Goal: Task Accomplishment & Management: Manage account settings

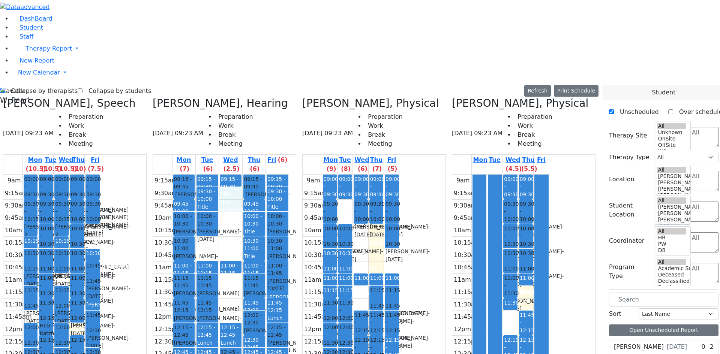
drag, startPoint x: 251, startPoint y: 60, endPoint x: 251, endPoint y: 69, distance: 9.8
click at [251, 175] on div "9:15am 9:30am 9:45am 10am 10:15am 10:30am 10:45am 11am 11:15am 11:30am 11:45am …" at bounding box center [221, 323] width 136 height 297
drag, startPoint x: 247, startPoint y: 83, endPoint x: 251, endPoint y: 100, distance: 17.8
click at [251, 175] on div "9:15am 9:30am 9:45am 10am 10:15am 10:30am 10:45am 11am 11:15am 11:30am 11:45am …" at bounding box center [221, 323] width 136 height 297
drag, startPoint x: 154, startPoint y: 99, endPoint x: 156, endPoint y: 108, distance: 9.6
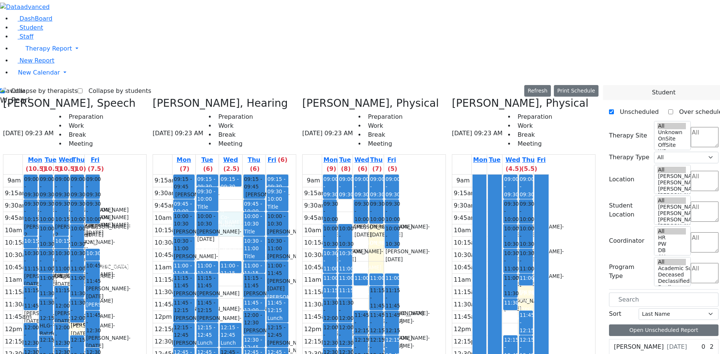
click at [100, 175] on tbody "9am 9:15am 9:30am 9:45am 10am 10:15am 10:30am 10:45am 11am 11:15am 11:30am 11:4…" at bounding box center [51, 323] width 97 height 297
drag, startPoint x: 227, startPoint y: 115, endPoint x: 230, endPoint y: 120, distance: 6.2
click at [229, 175] on div "9:15am 9:30am 9:45am 10am 10:15am 10:30am 10:45am 11am 11:15am 11:30am 11:45am …" at bounding box center [221, 323] width 136 height 297
click at [244, 175] on div "9:15am 9:30am 9:45am 10am 10:15am 10:30am 10:45am 11am 11:15am 11:30am 11:45am …" at bounding box center [221, 323] width 136 height 297
drag, startPoint x: 247, startPoint y: 103, endPoint x: 249, endPoint y: 88, distance: 15.2
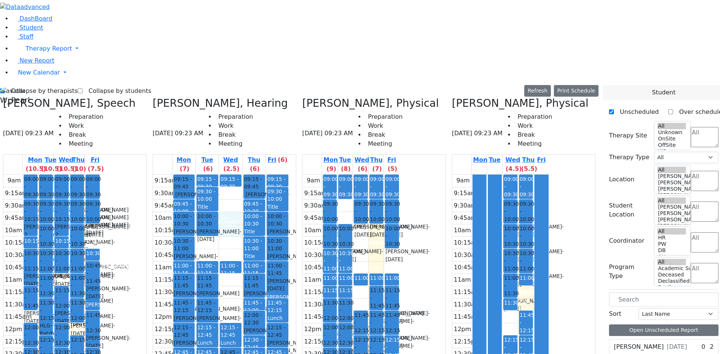
click at [249, 175] on div "9:15am 9:30am 9:45am 10am 10:15am 10:30am 10:45am 11am 11:15am 11:30am 11:45am …" at bounding box center [221, 323] width 136 height 297
drag, startPoint x: 164, startPoint y: 110, endPoint x: 165, endPoint y: 98, distance: 12.0
click at [100, 175] on tbody "9am 9:15am 9:30am 9:45am 10am 10:15am 10:30am 10:45am 11am 11:15am 11:30am 11:4…" at bounding box center [51, 323] width 97 height 297
click at [100, 274] on td at bounding box center [62, 280] width 78 height 12
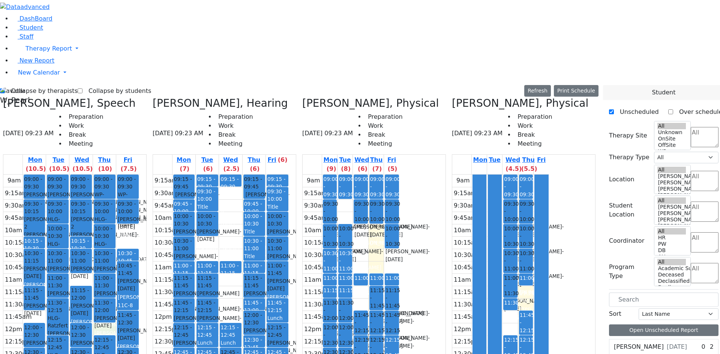
click at [133, 197] on div "9am 9:15am 9:30am 9:45am 10am 10:15am 10:30am 10:45am 11am 11:15am 11:30am 11:4…" at bounding box center [71, 323] width 136 height 297
drag, startPoint x: 183, startPoint y: 47, endPoint x: 191, endPoint y: 100, distance: 53.0
click at [188, 175] on tbody "9:15am 9:30am 9:45am 10am 10:15am 10:30am 10:45am 11am 11:15am 11:30am 11:45am …" at bounding box center [221, 323] width 136 height 297
click at [229, 175] on div "9:15am 9:30am 9:45am 10am 10:15am 10:30am 10:45am 11am 11:15am 11:30am 11:45am …" at bounding box center [221, 323] width 136 height 297
drag, startPoint x: 244, startPoint y: 106, endPoint x: 245, endPoint y: 123, distance: 17.6
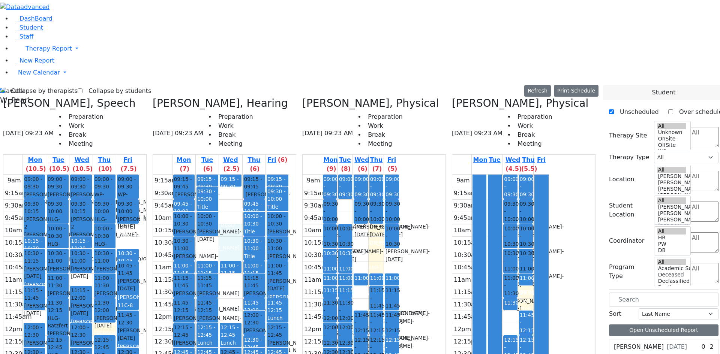
click at [245, 175] on div "9:15am 9:30am 9:45am 10am 10:15am 10:30am 10:45am 11am 11:15am 11:30am 11:45am …" at bounding box center [221, 323] width 136 height 297
drag, startPoint x: 247, startPoint y: 95, endPoint x: 247, endPoint y: 107, distance: 12.8
click at [247, 175] on div "9:15am 9:30am 9:45am 10am 10:15am 10:30am 10:45am 11am 11:15am 11:30am 11:45am …" at bounding box center [221, 323] width 136 height 297
drag, startPoint x: 249, startPoint y: 60, endPoint x: 249, endPoint y: 75, distance: 15.8
click at [249, 175] on div "9:15am 9:30am 9:45am 10am 10:15am 10:30am 10:45am 11am 11:15am 11:30am 11:45am …" at bounding box center [221, 323] width 136 height 297
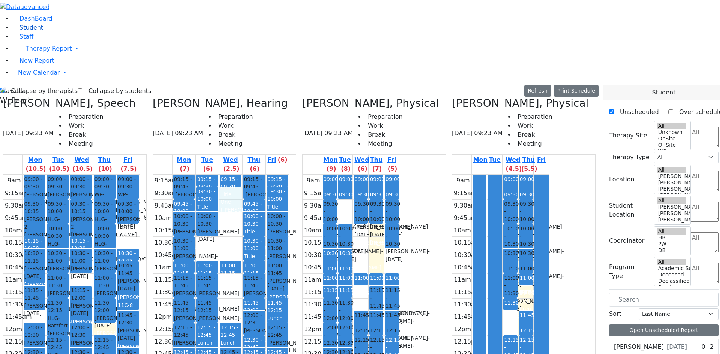
click at [12, 31] on link "Student" at bounding box center [27, 27] width 31 height 7
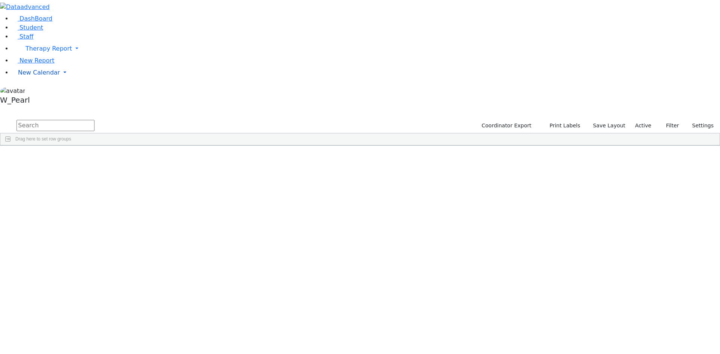
click at [43, 76] on span "New Calendar" at bounding box center [39, 72] width 42 height 7
click at [24, 76] on span "New Calendar" at bounding box center [39, 72] width 42 height 7
click at [26, 91] on span "Calendar" at bounding box center [29, 87] width 27 height 7
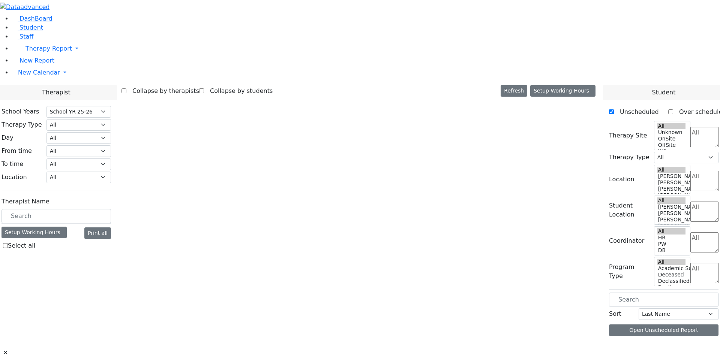
select select "212"
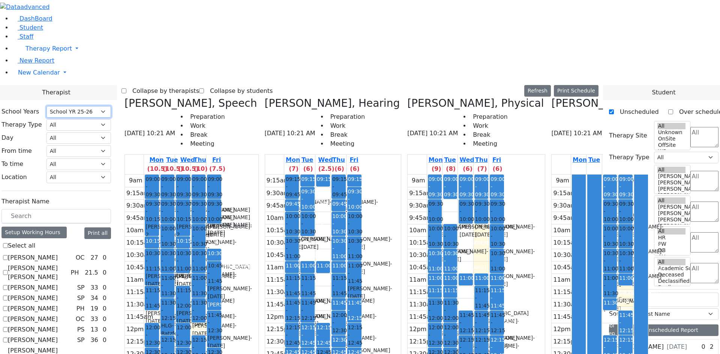
click at [111, 106] on select "Select School YR Summer YR 25 School YR 25-26 Summer YR 25 School YR 24-25 Summ…" at bounding box center [79, 112] width 65 height 12
click at [111, 172] on select "All Binyan Klein 5 Binyan Klein 4 Binyan Klein 3 Binyan Klein 2 Binyan Klein 1 …" at bounding box center [79, 178] width 65 height 12
click at [695, 263] on textarea "Search" at bounding box center [704, 273] width 28 height 20
click at [694, 233] on textarea "Search" at bounding box center [704, 243] width 28 height 20
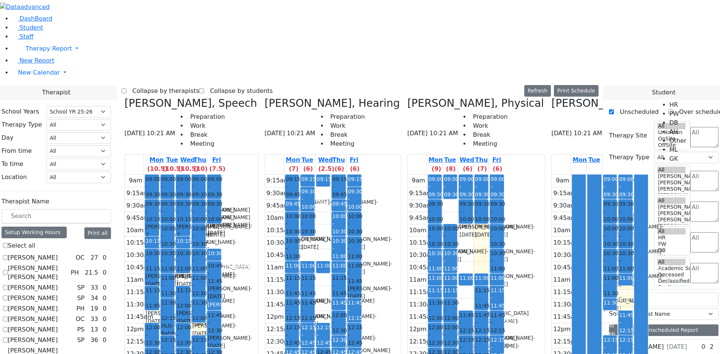
drag, startPoint x: 665, startPoint y: 96, endPoint x: 670, endPoint y: 83, distance: 14.4
click at [690, 233] on textarea "Search" at bounding box center [704, 243] width 28 height 20
click at [31, 31] on span "Student" at bounding box center [32, 27] width 24 height 7
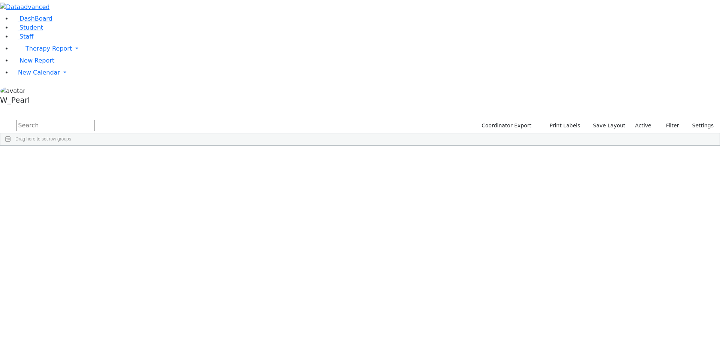
click at [713, 187] on span "button" at bounding box center [716, 190] width 6 height 6
click at [656, 260] on span "Enrollment" at bounding box center [678, 262] width 64 height 5
click at [682, 272] on div "Contains AND OR Contains" at bounding box center [674, 283] width 75 height 22
click at [679, 257] on div "Enrollment" at bounding box center [674, 263] width 75 height 12
click at [714, 119] on div "Coordinator Export Print Labels Save Layout Active Filter All Active Inactive A…" at bounding box center [360, 132] width 720 height 27
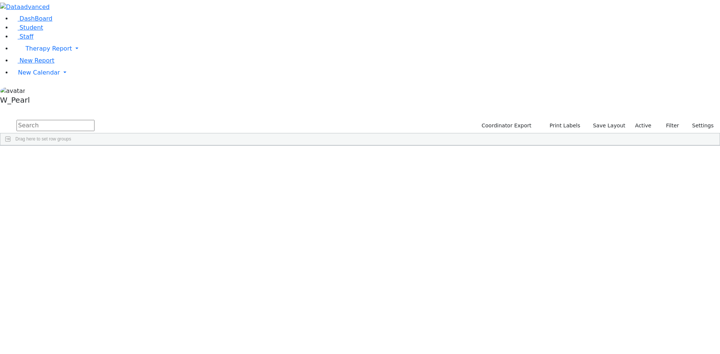
click at [713, 194] on span "Filters" at bounding box center [715, 200] width 5 height 12
click at [54, 80] on link "New Calendar" at bounding box center [366, 72] width 708 height 15
click at [43, 91] on span "Calendar" at bounding box center [29, 87] width 27 height 7
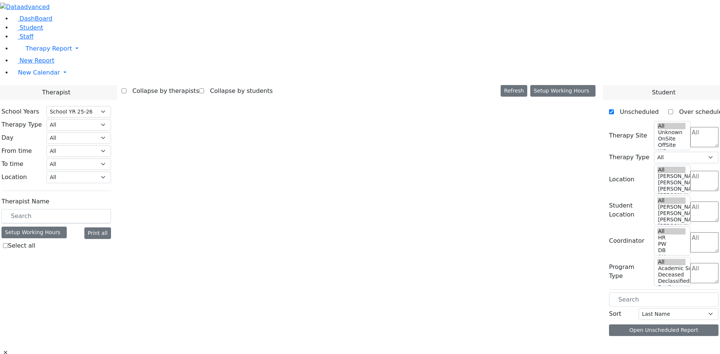
select select "212"
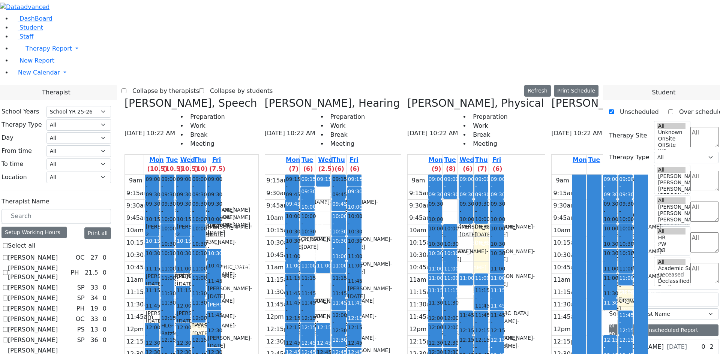
scroll to position [150, 0]
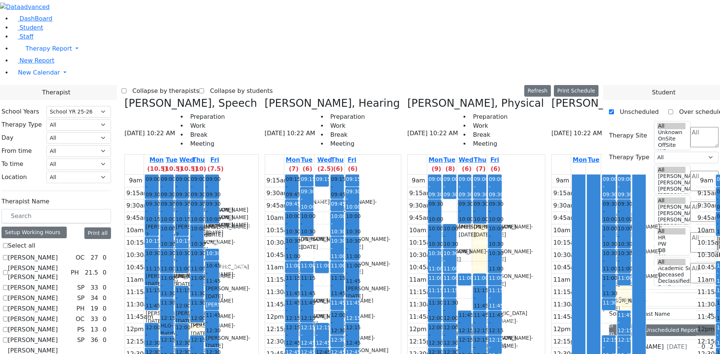
scroll to position [0, 101]
checkbox input "false"
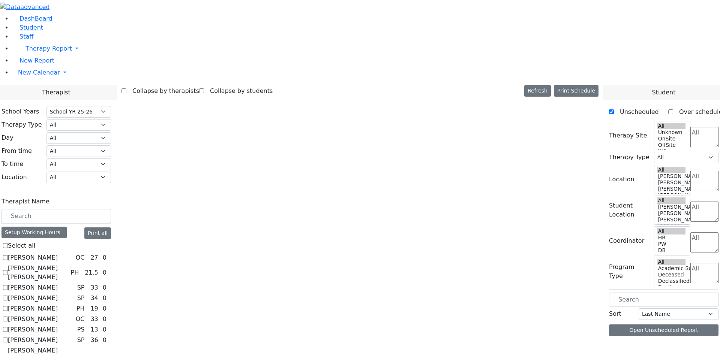
scroll to position [0, 0]
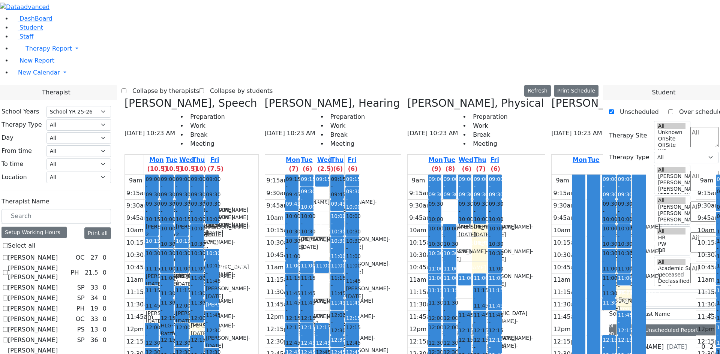
scroll to position [0, 97]
checkbox input "false"
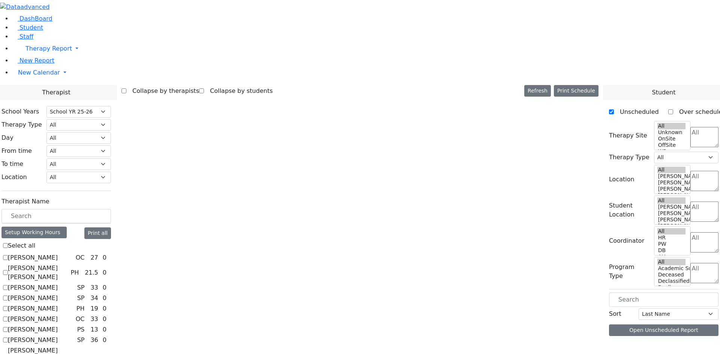
scroll to position [0, 0]
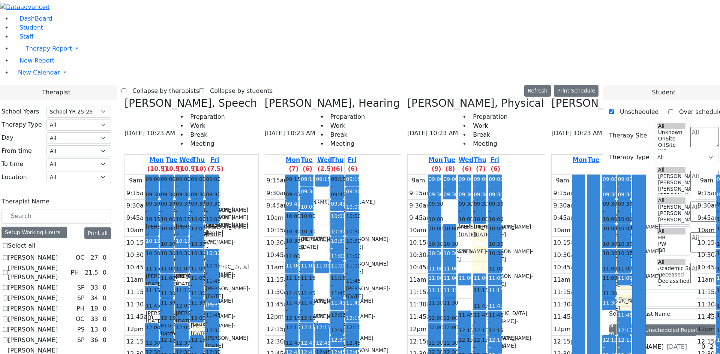
checkbox input "false"
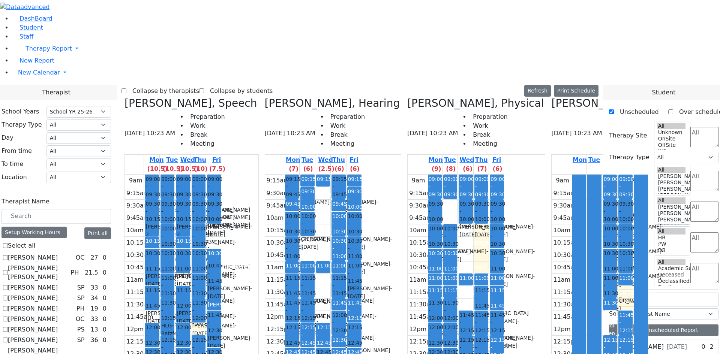
scroll to position [300, 0]
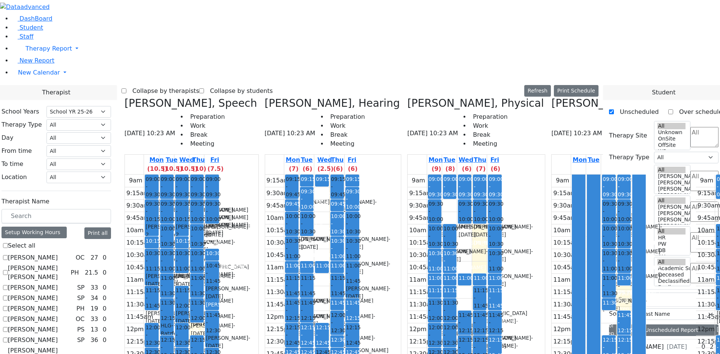
checkbox input "false"
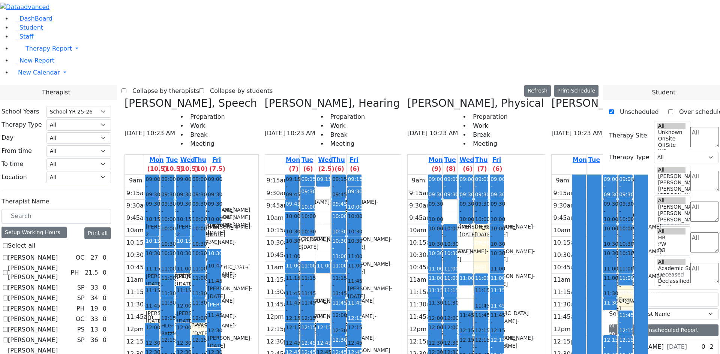
scroll to position [413, 0]
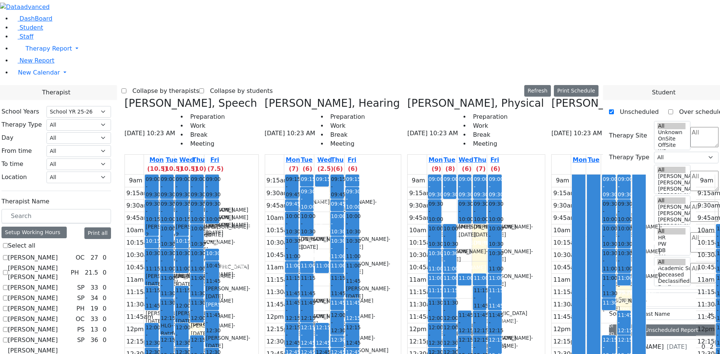
scroll to position [0, 0]
checkbox input "false"
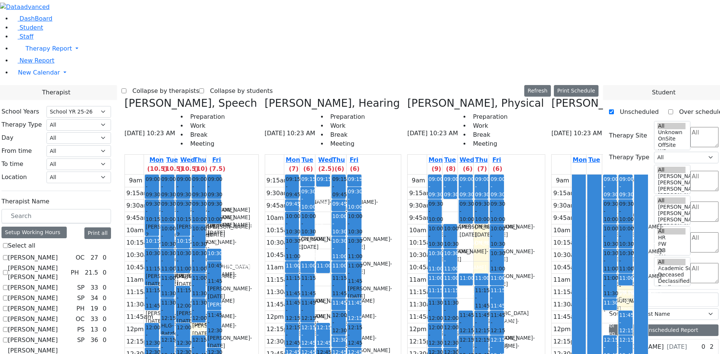
scroll to position [563, 0]
click at [34, 76] on span "New Calendar" at bounding box center [39, 72] width 42 height 7
click at [104, 88] on icon at bounding box center [104, 88] width 0 height 0
click at [36, 31] on span "Student" at bounding box center [32, 27] width 24 height 7
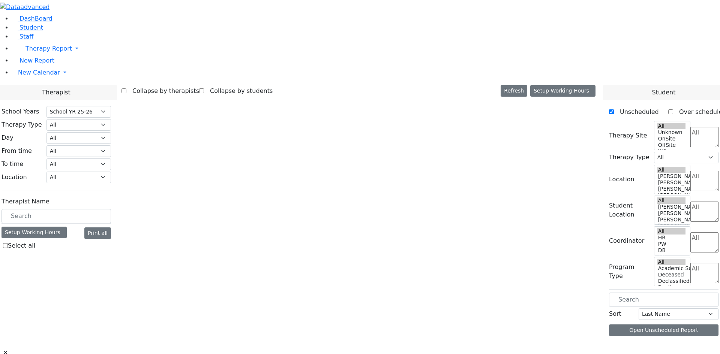
select select "212"
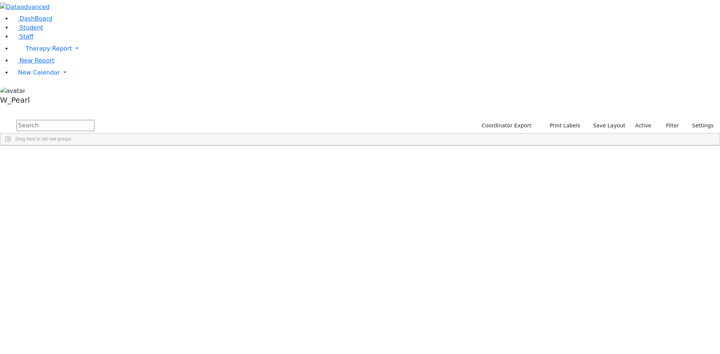
click at [96, 158] on div "[PERSON_NAME]" at bounding box center [71, 163] width 47 height 11
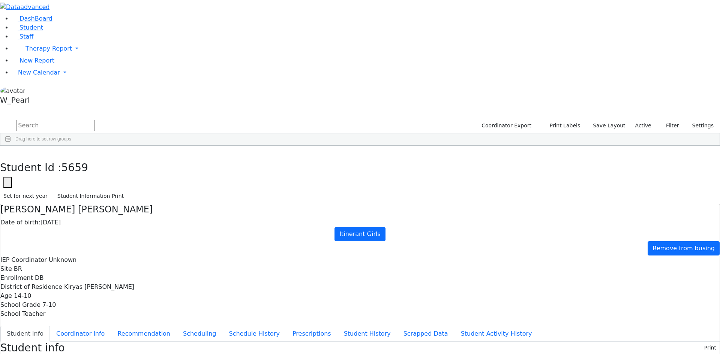
click at [50, 326] on button "Student info" at bounding box center [25, 334] width 50 height 16
click at [111, 326] on button "Coordinator info" at bounding box center [80, 334] width 61 height 16
click at [177, 326] on button "Recommendation" at bounding box center [144, 334] width 66 height 16
checkbox input "true"
click at [189, 326] on button "Scheduling" at bounding box center [200, 334] width 46 height 16
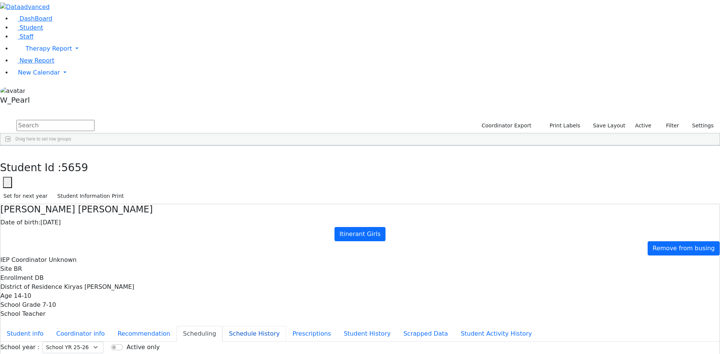
click at [222, 326] on button "Schedule History" at bounding box center [254, 334] width 64 height 16
click at [286, 326] on button "Prescriptions" at bounding box center [311, 334] width 51 height 16
click at [338, 326] on button "Student History" at bounding box center [368, 334] width 60 height 16
click at [397, 326] on button "Scrapped Data" at bounding box center [425, 334] width 57 height 16
click at [455, 326] on button "Student Activity History" at bounding box center [497, 334] width 84 height 16
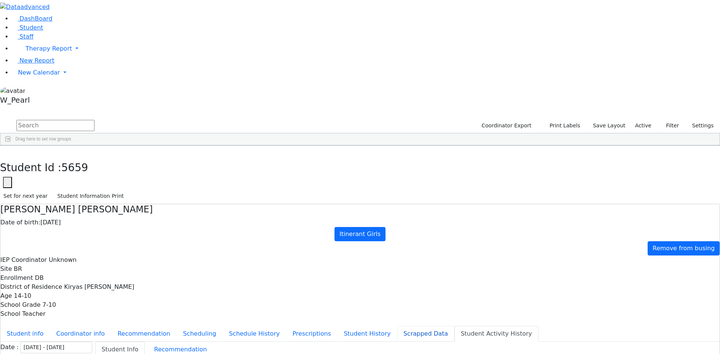
click at [397, 326] on button "Scrapped Data" at bounding box center [425, 334] width 57 height 16
click at [338, 326] on button "Student History" at bounding box center [368, 334] width 60 height 16
click at [286, 326] on button "Prescriptions" at bounding box center [311, 334] width 51 height 16
click at [222, 326] on button "Schedule History" at bounding box center [254, 334] width 64 height 16
click at [185, 326] on button "Scheduling" at bounding box center [200, 334] width 46 height 16
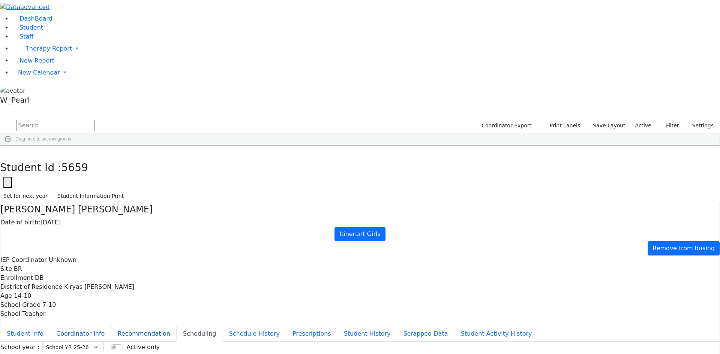
drag, startPoint x: 185, startPoint y: 119, endPoint x: 188, endPoint y: 105, distance: 13.8
click at [177, 326] on button "Recommendation" at bounding box center [144, 334] width 66 height 16
click at [111, 326] on button "Coordinator info" at bounding box center [80, 334] width 61 height 16
click at [50, 326] on button "Student info" at bounding box center [25, 334] width 50 height 16
click at [111, 326] on button "Coordinator info" at bounding box center [80, 334] width 61 height 16
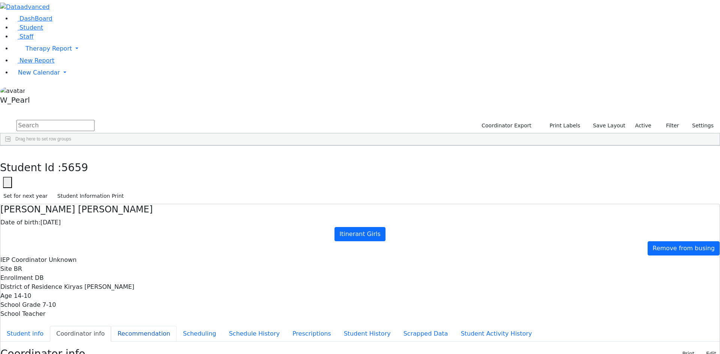
click at [177, 326] on button "Recommendation" at bounding box center [144, 334] width 66 height 16
drag, startPoint x: 181, startPoint y: 132, endPoint x: 182, endPoint y: 149, distance: 17.3
click at [181, 326] on button "Scheduling" at bounding box center [200, 334] width 46 height 16
click at [222, 326] on button "Schedule History" at bounding box center [254, 334] width 64 height 16
click at [286, 326] on button "Prescriptions" at bounding box center [311, 334] width 51 height 16
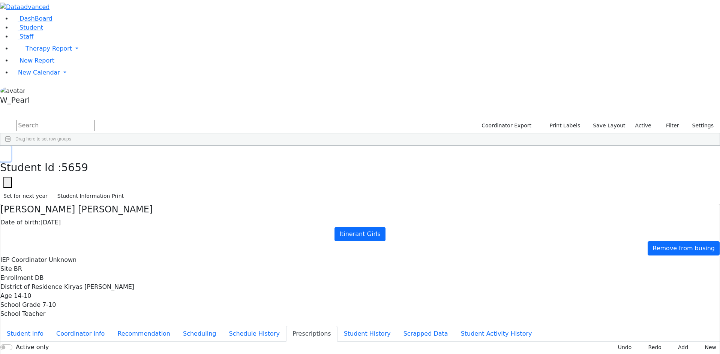
click at [11, 146] on button "button" at bounding box center [5, 154] width 11 height 16
click at [25, 64] on span "New Report" at bounding box center [37, 60] width 35 height 7
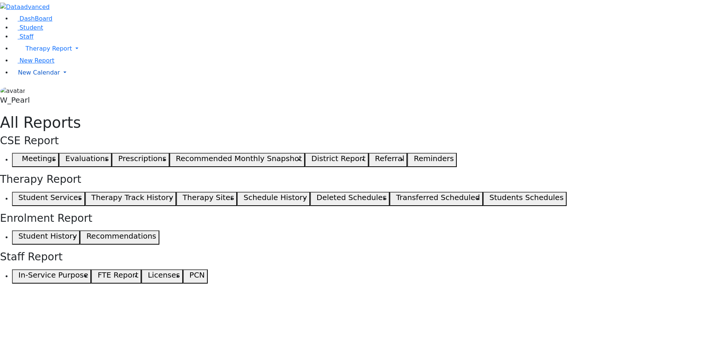
click at [26, 80] on link "New Calendar" at bounding box center [366, 72] width 708 height 15
click at [32, 91] on span "Calendar" at bounding box center [29, 87] width 27 height 7
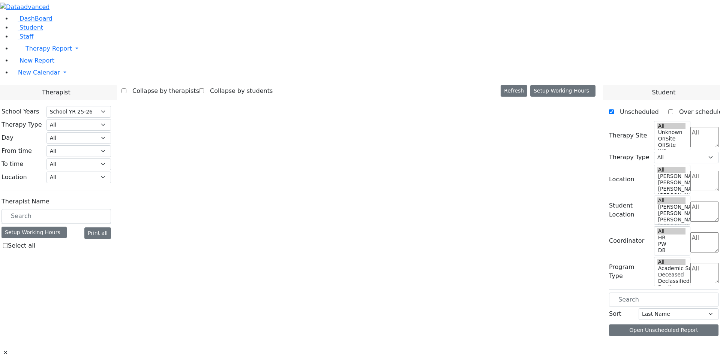
select select "212"
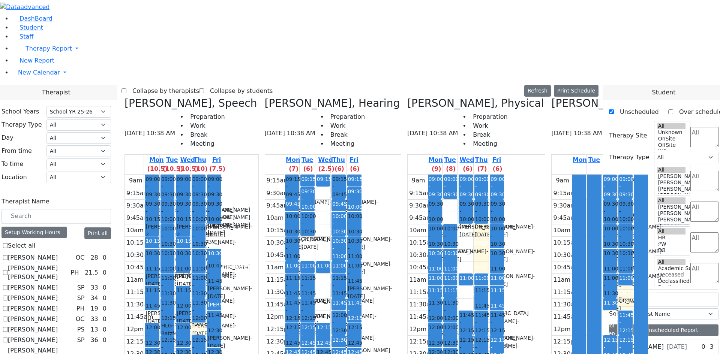
scroll to position [113, 0]
checkbox input "true"
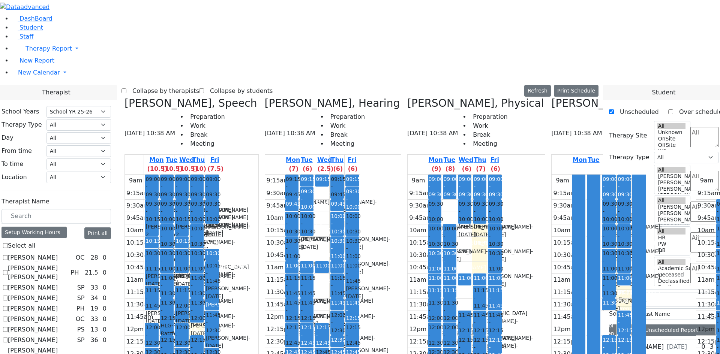
click at [263, 85] on label "Collapse by students" at bounding box center [238, 91] width 69 height 12
click at [204, 89] on input "Collapse by students" at bounding box center [201, 91] width 5 height 5
checkbox input "true"
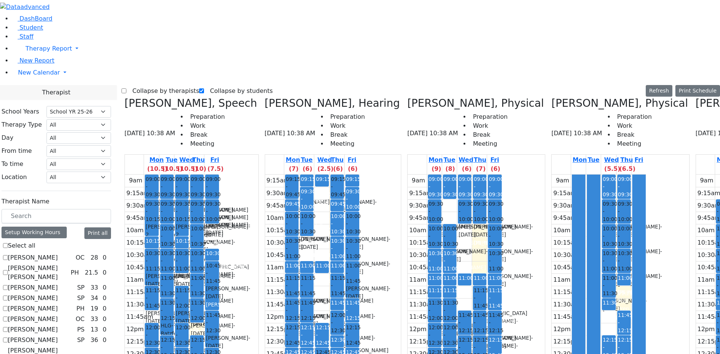
scroll to position [96, 0]
click at [147, 85] on label "Collapse by therapists" at bounding box center [162, 91] width 73 height 12
click at [126, 89] on input "Collapse by therapists" at bounding box center [124, 91] width 5 height 5
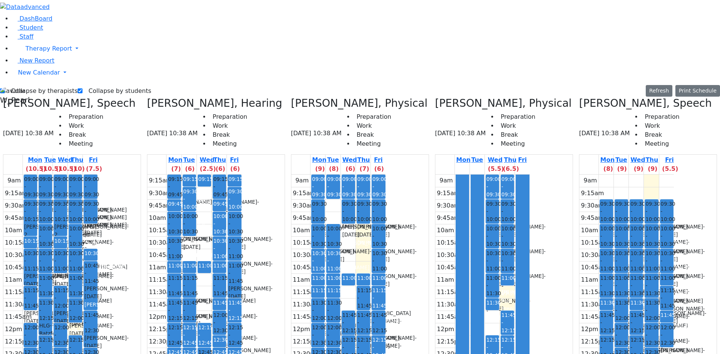
click at [583, 97] on h3 "[PERSON_NAME], Speech" at bounding box center [645, 103] width 133 height 13
click at [579, 97] on icon at bounding box center [579, 103] width 0 height 12
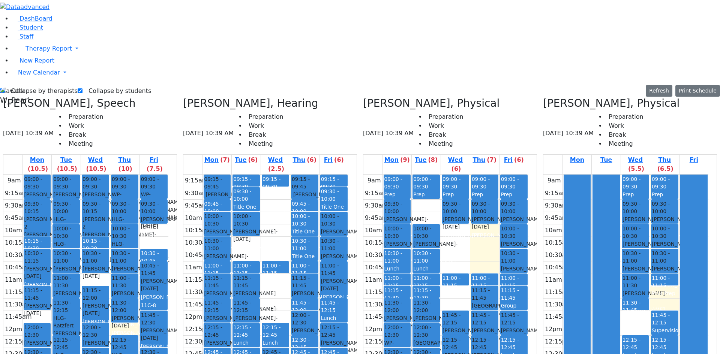
click at [29, 85] on label "Collapse by therapists" at bounding box center [41, 91] width 73 height 12
click at [5, 89] on input "Collapse by therapists" at bounding box center [2, 91] width 5 height 5
checkbox input "false"
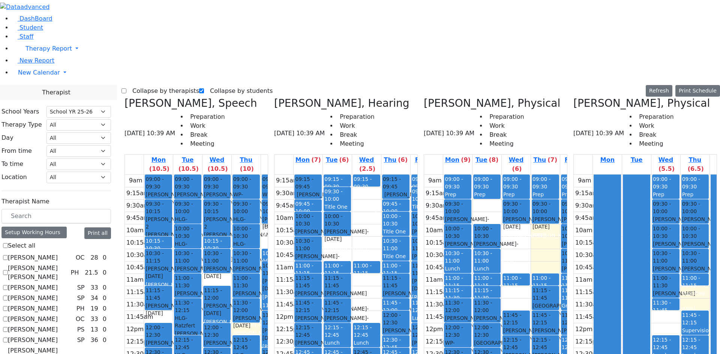
scroll to position [171, 0]
checkbox input "true"
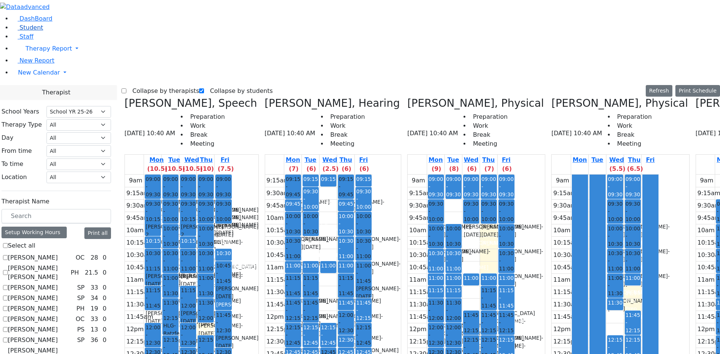
click at [13, 31] on link "Student" at bounding box center [27, 27] width 31 height 7
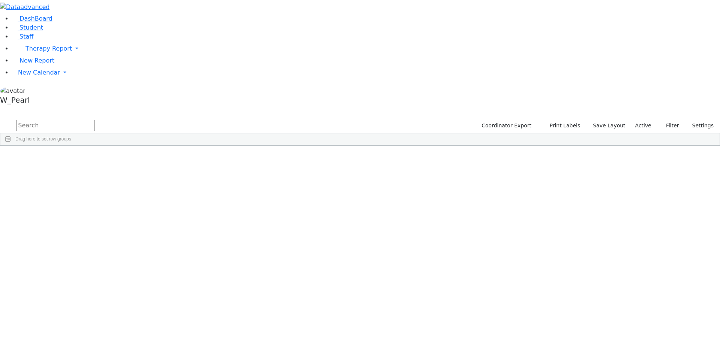
click at [95, 120] on input "text" at bounding box center [56, 125] width 78 height 11
click at [95, 120] on input "a perl" at bounding box center [56, 125] width 78 height 11
type input "[PERSON_NAME]"
click at [43, 76] on span "New Calendar" at bounding box center [39, 72] width 42 height 7
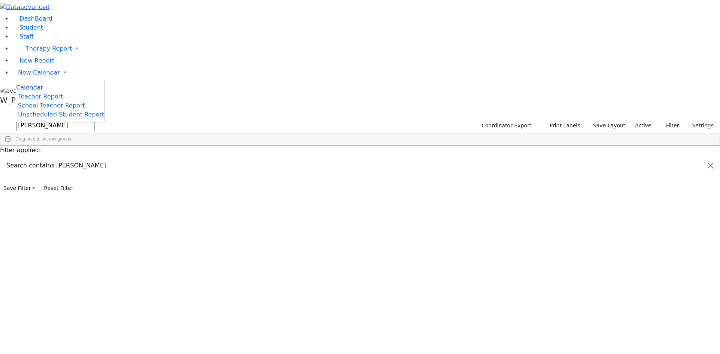
click at [41, 91] on span "Calendar" at bounding box center [29, 87] width 27 height 7
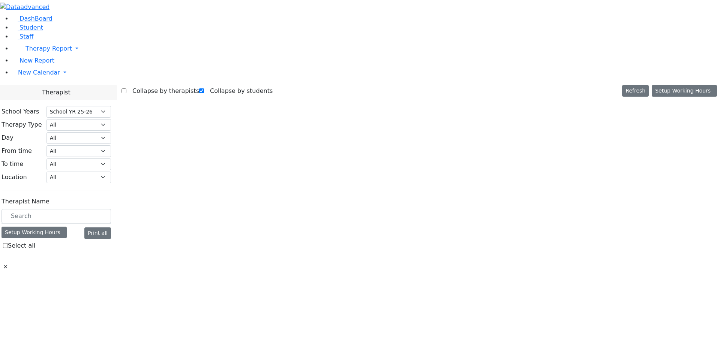
select select "212"
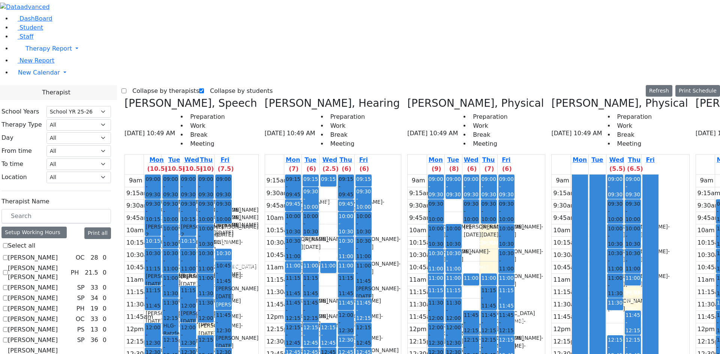
click at [696, 97] on icon at bounding box center [696, 103] width 0 height 12
checkbox input "false"
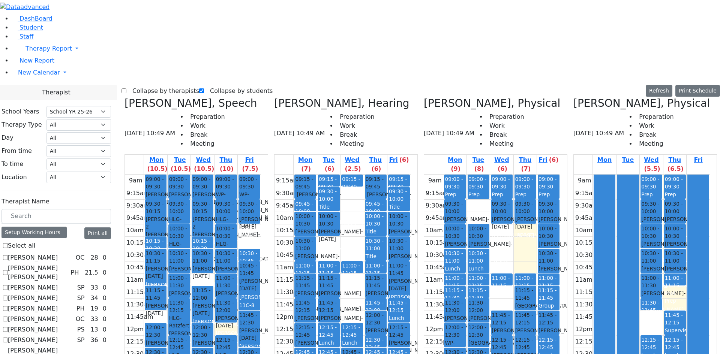
scroll to position [488, 0]
checkbox input "true"
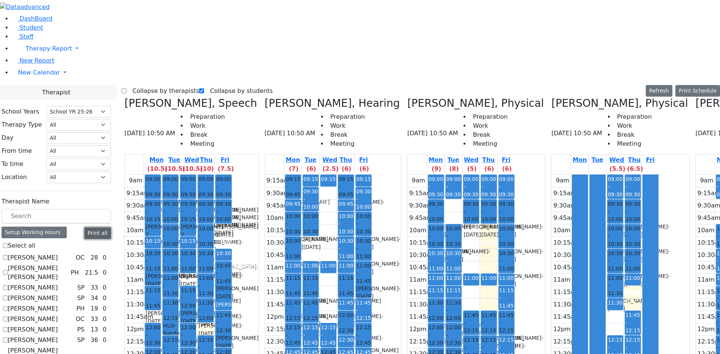
click at [111, 228] on button "Print all" at bounding box center [97, 234] width 27 height 12
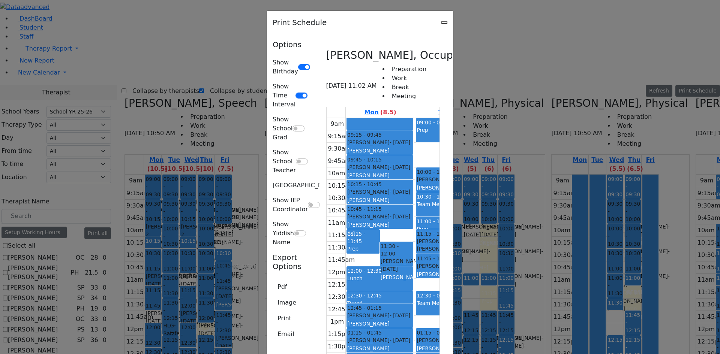
scroll to position [675, 0]
drag, startPoint x: 170, startPoint y: 160, endPoint x: 181, endPoint y: 163, distance: 11.3
click at [273, 312] on button "Print" at bounding box center [285, 319] width 24 height 14
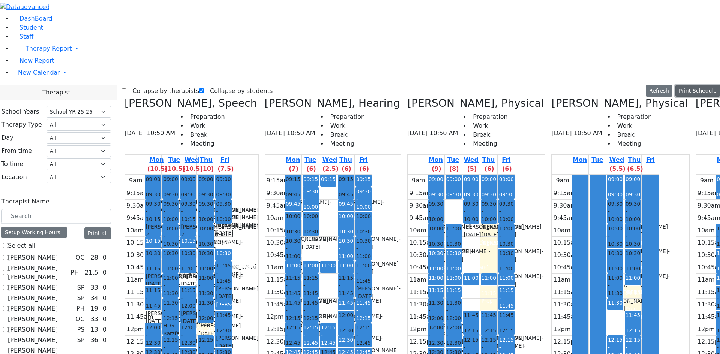
click at [683, 85] on button "Print Schedule" at bounding box center [697, 91] width 45 height 12
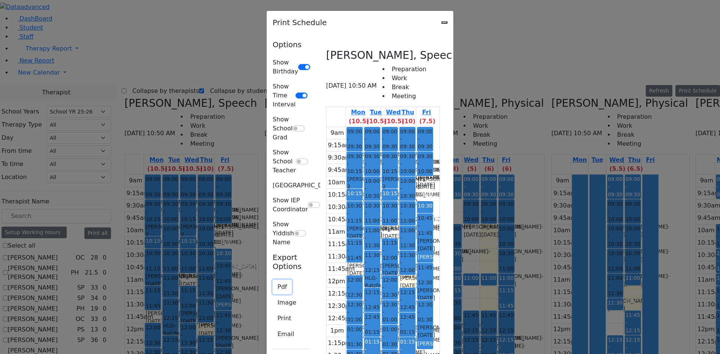
click at [273, 280] on button "Pdf" at bounding box center [282, 287] width 19 height 14
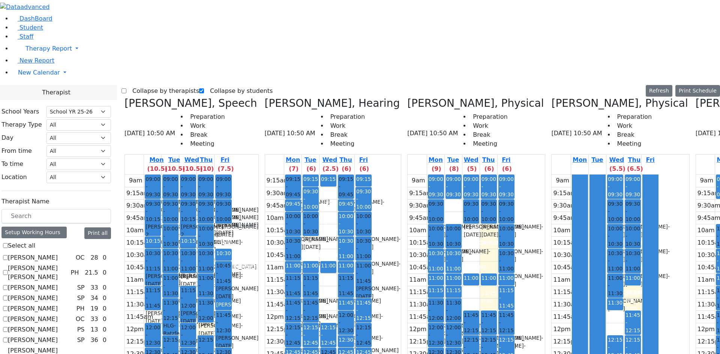
drag, startPoint x: 71, startPoint y: 9, endPoint x: 28, endPoint y: 16, distance: 43.3
click at [324, 175] on div "9:15am 9:30am 9:45am 10am 10:15am 10:30am 10:45am 11am 11:15am 11:30am 11:45am …" at bounding box center [318, 323] width 107 height 297
click at [325, 175] on div "9:15am 9:30am 9:45am 10am 10:15am 10:30am 10:45am 11am 11:15am 11:30am 11:45am …" at bounding box center [318, 323] width 107 height 297
click at [698, 85] on button "Print Schedule" at bounding box center [697, 91] width 45 height 12
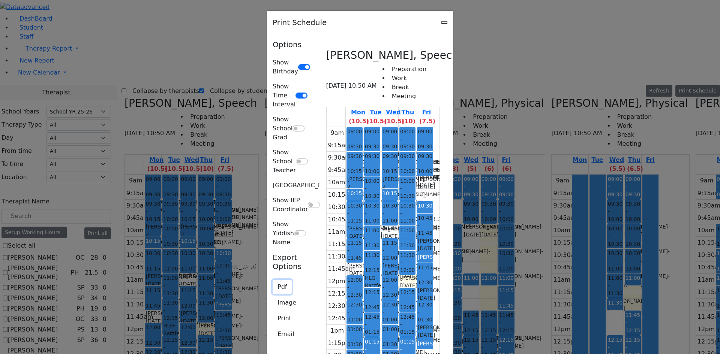
click at [273, 280] on button "Pdf" at bounding box center [282, 287] width 19 height 14
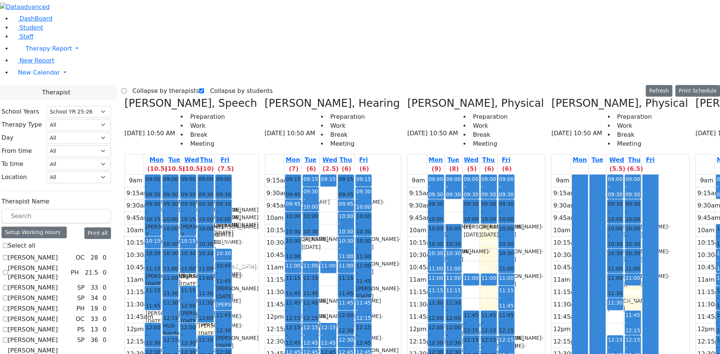
scroll to position [113, 0]
checkbox input "true"
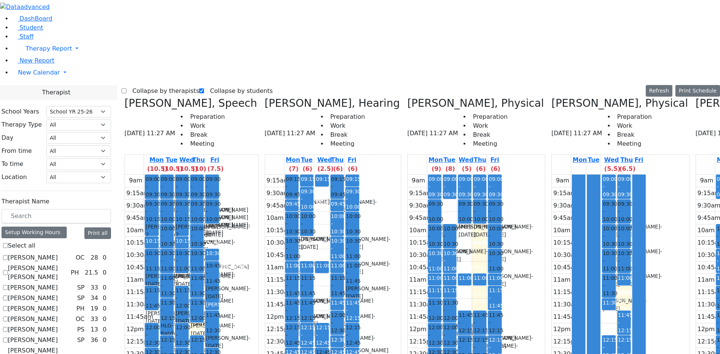
click at [145, 85] on label "Collapse by therapists" at bounding box center [162, 91] width 73 height 12
click at [126, 89] on input "Collapse by therapists" at bounding box center [124, 91] width 5 height 5
checkbox input "true"
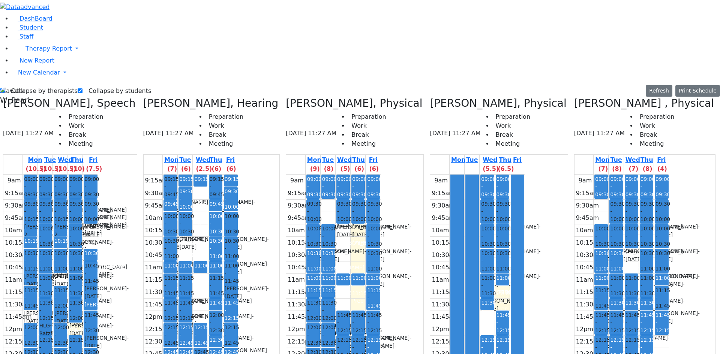
drag, startPoint x: 678, startPoint y: 78, endPoint x: 677, endPoint y: 82, distance: 4.3
drag, startPoint x: 665, startPoint y: 76, endPoint x: 665, endPoint y: 82, distance: 6.4
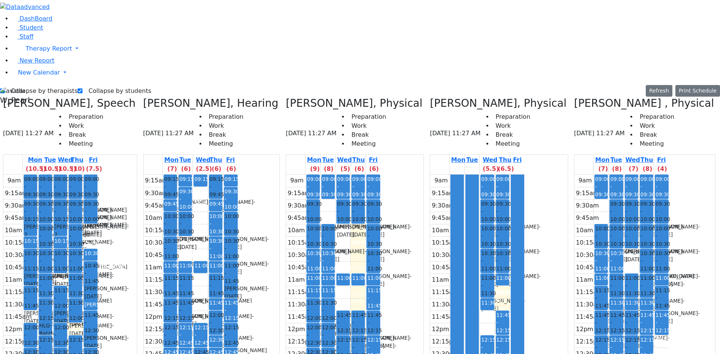
drag, startPoint x: 648, startPoint y: 111, endPoint x: 649, endPoint y: 101, distance: 10.6
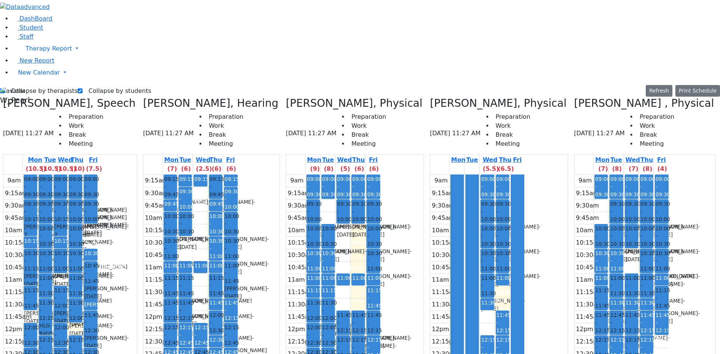
click at [695, 85] on button "Print Schedule" at bounding box center [697, 91] width 45 height 12
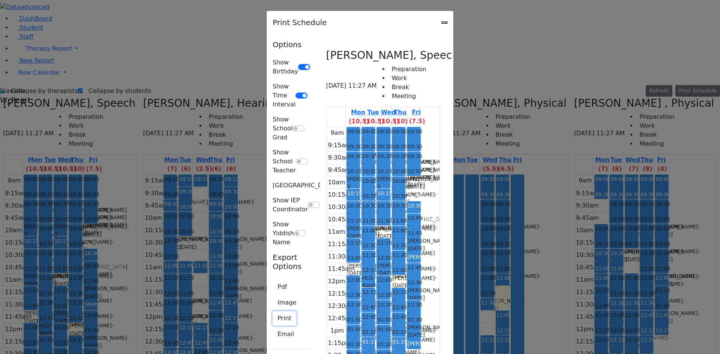
click at [273, 312] on button "Print" at bounding box center [285, 319] width 24 height 14
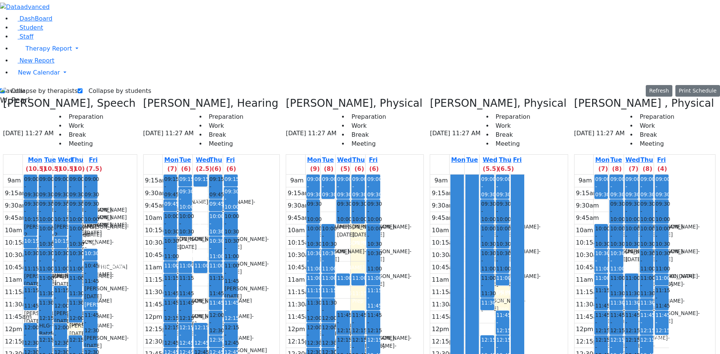
click at [104, 85] on label "Collapse by students" at bounding box center [117, 91] width 69 height 12
click at [83, 89] on input "Collapse by students" at bounding box center [80, 91] width 5 height 5
checkbox input "false"
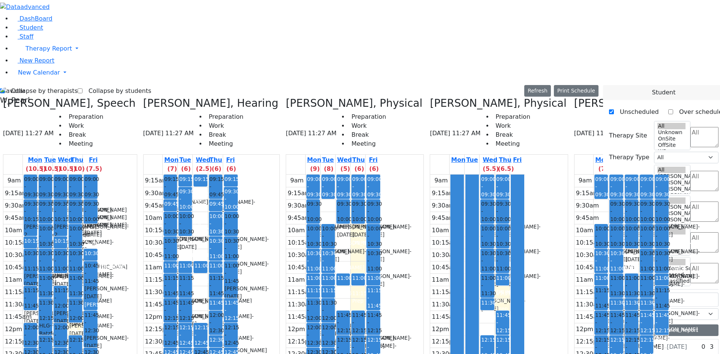
scroll to position [64, 0]
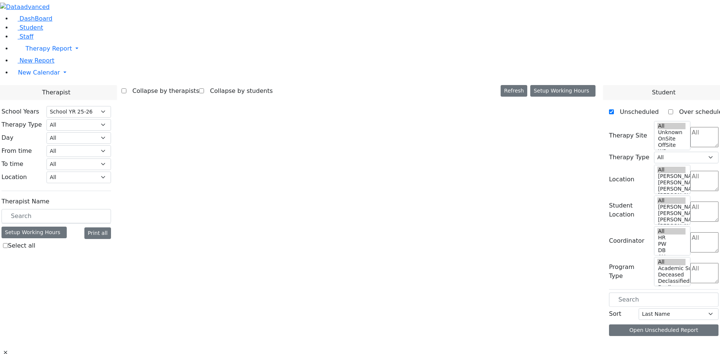
select select "212"
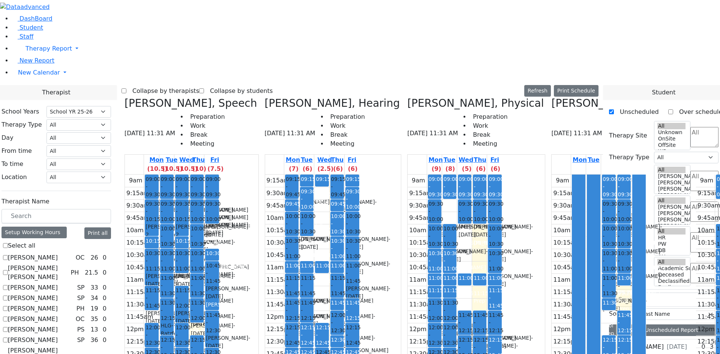
scroll to position [80, 0]
click at [219, 284] on div "9am 9:15am 9:30am 9:45am 10am 10:15am 10:30am 10:45am 11am 11:15am 11:30am 11:4…" at bounding box center [172, 323] width 95 height 297
click at [195, 85] on label "Collapse by therapists" at bounding box center [162, 91] width 73 height 12
click at [126, 89] on input "Collapse by therapists" at bounding box center [124, 91] width 5 height 5
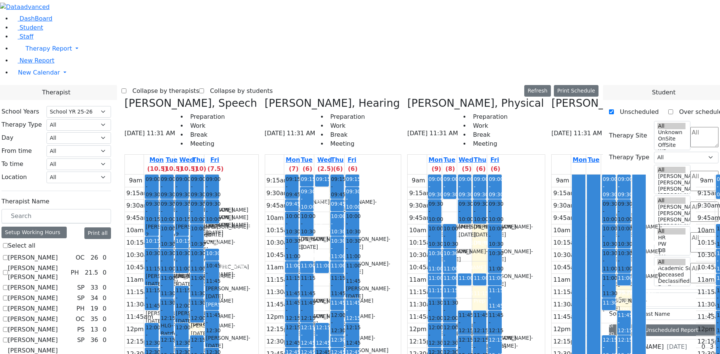
checkbox input "true"
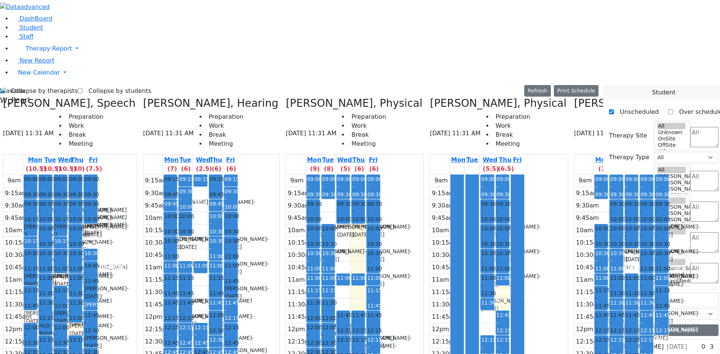
scroll to position [64, 0]
click at [104, 85] on label "Collapse by students" at bounding box center [117, 91] width 69 height 12
click at [83, 89] on input "Collapse by students" at bounding box center [80, 91] width 5 height 5
checkbox input "true"
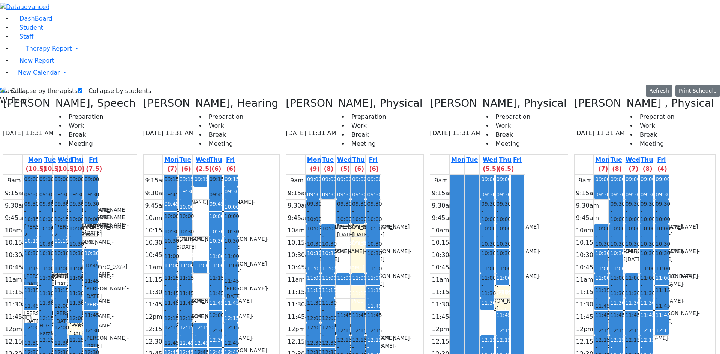
drag, startPoint x: 363, startPoint y: 290, endPoint x: 364, endPoint y: 301, distance: 11.3
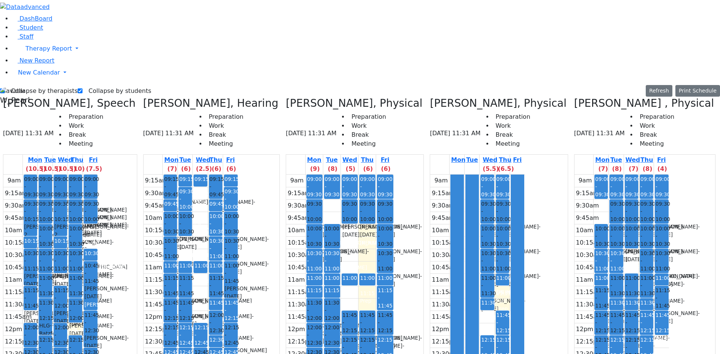
drag, startPoint x: 322, startPoint y: 284, endPoint x: 323, endPoint y: 292, distance: 7.6
click at [323, 292] on div "9am 9:15am 9:30am 9:45am 10am 10:15am 10:30am 10:45am 11am 11:15am 11:30am 11:4…" at bounding box center [340, 323] width 108 height 297
click at [26, 85] on div "Collapse by therapists Collapse by students Refresh Setup Working Hours Print S…" at bounding box center [359, 280] width 729 height 390
click at [27, 85] on label "Collapse by therapists" at bounding box center [41, 91] width 73 height 12
click at [5, 89] on input "Collapse by therapists" at bounding box center [2, 91] width 5 height 5
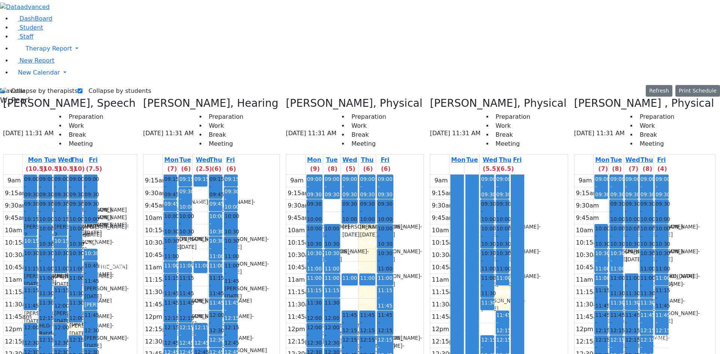
checkbox input "false"
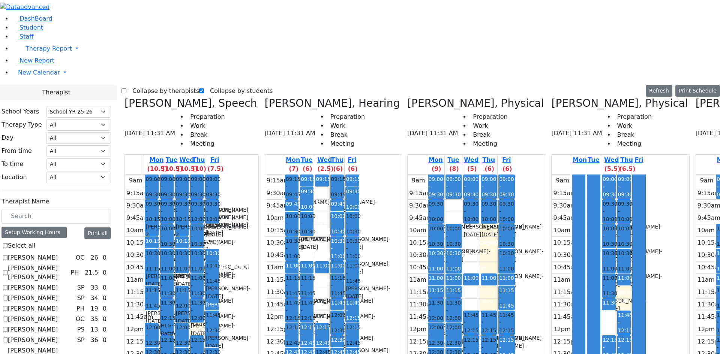
scroll to position [150, 0]
checkbox input "true"
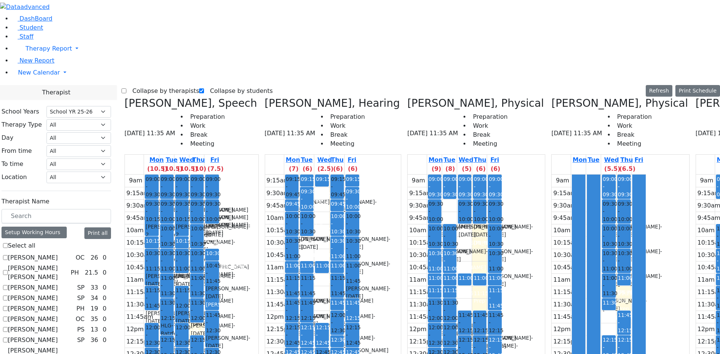
click at [144, 85] on label "Collapse by therapists" at bounding box center [162, 91] width 73 height 12
click at [126, 89] on input "Collapse by therapists" at bounding box center [124, 91] width 5 height 5
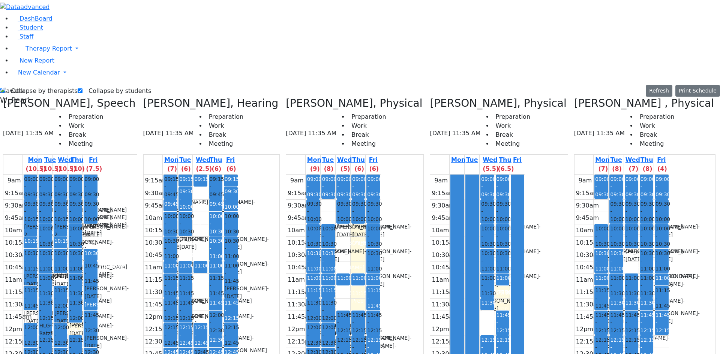
scroll to position [0, 21]
drag, startPoint x: 264, startPoint y: 282, endPoint x: 264, endPoint y: 294, distance: 12.0
click at [286, 294] on div "9am 9:15am 9:30am 9:45am 10am 10:15am 10:30am 10:45am 11am 11:15am 11:30am 11:4…" at bounding box center [333, 323] width 95 height 297
click at [286, 175] on div "9am 9:15am 9:30am 9:45am 10am 10:15am 10:30am 10:45am 11am 11:15am 11:30am 11:4…" at bounding box center [333, 323] width 95 height 297
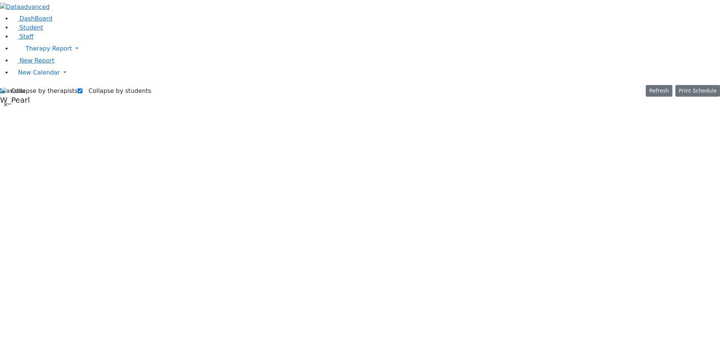
scroll to position [0, 0]
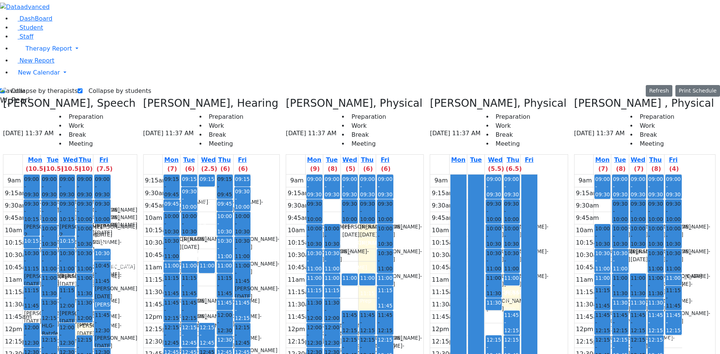
drag, startPoint x: 360, startPoint y: 287, endPoint x: 355, endPoint y: 293, distance: 8.1
click at [355, 293] on div "9am 9:15am 9:30am 9:45am 10am 10:15am 10:30am 10:45am 11am 11:15am 11:30am 11:4…" at bounding box center [340, 323] width 108 height 297
drag, startPoint x: 326, startPoint y: 284, endPoint x: 326, endPoint y: 289, distance: 5.3
click at [326, 289] on div "9am 9:15am 9:30am 9:45am 10am 10:15am 10:30am 10:45am 11am 11:15am 11:30am 11:4…" at bounding box center [340, 323] width 108 height 297
click at [358, 291] on div "9am 9:15am 9:30am 9:45am 10am 10:15am 10:30am 10:45am 11am 11:15am 11:30am 11:4…" at bounding box center [340, 323] width 108 height 297
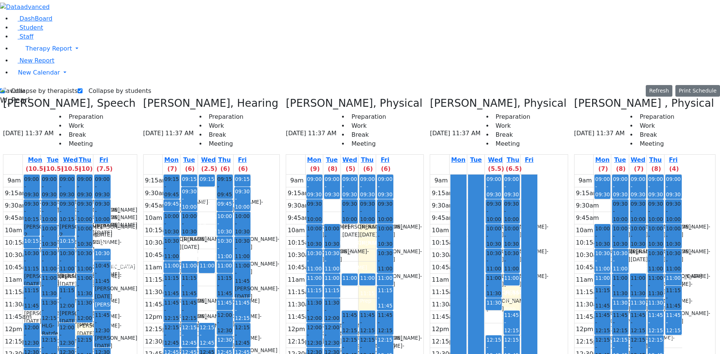
drag, startPoint x: 308, startPoint y: 285, endPoint x: 331, endPoint y: 287, distance: 23.7
click at [331, 287] on div "9am 9:15am 9:30am 9:45am 10am 10:15am 10:30am 10:45am 11am 11:15am 11:30am 11:4…" at bounding box center [340, 323] width 108 height 297
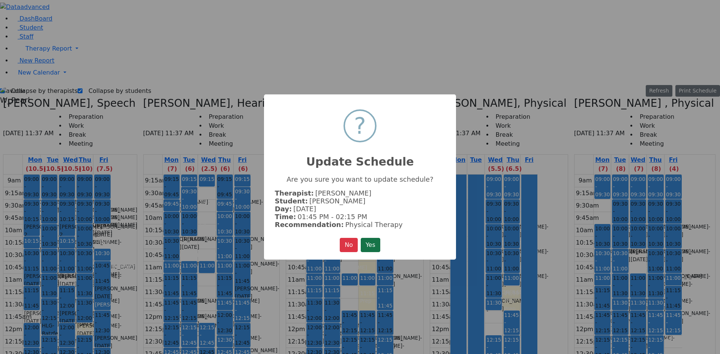
click at [369, 244] on button "Yes" at bounding box center [371, 245] width 20 height 14
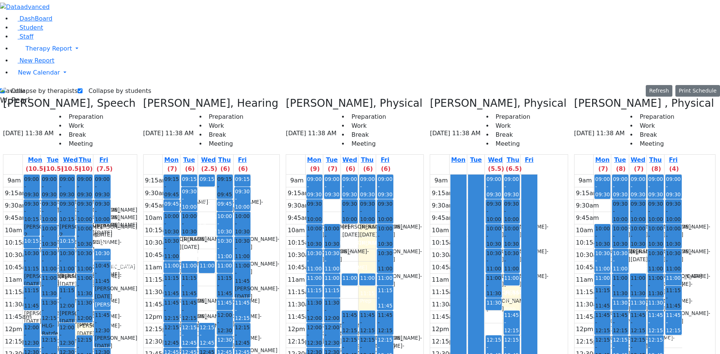
drag, startPoint x: 299, startPoint y: 285, endPoint x: 300, endPoint y: 291, distance: 6.0
click at [300, 291] on div "9am 9:15am 9:30am 9:45am 10am 10:15am 10:30am 10:45am 11am 11:15am 11:30am 11:4…" at bounding box center [340, 323] width 108 height 297
drag, startPoint x: 290, startPoint y: 332, endPoint x: 348, endPoint y: 334, distance: 57.8
click at [348, 334] on div "9am 9:15am 9:30am 9:45am 10am 10:15am 10:30am 10:45am 11am 11:15am 11:30am 11:4…" at bounding box center [340, 323] width 108 height 297
drag, startPoint x: 353, startPoint y: 334, endPoint x: 357, endPoint y: 268, distance: 66.2
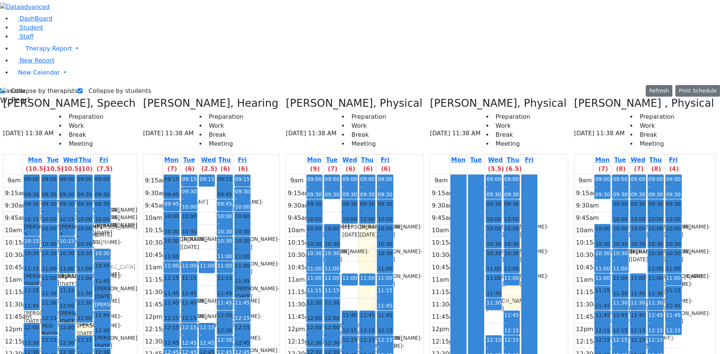
click at [357, 268] on div "9am 9:15am 9:30am 9:45am 10am 10:15am 10:30am 10:45am 11am 11:15am 11:30am 11:4…" at bounding box center [340, 323] width 108 height 297
click at [305, 289] on div "9am 9:15am 9:30am 9:45am 10am 10:15am 10:30am 10:45am 11am 11:15am 11:30am 11:4…" at bounding box center [340, 323] width 108 height 297
drag, startPoint x: 306, startPoint y: 125, endPoint x: 309, endPoint y: 282, distance: 157.2
click at [323, 282] on div "09:00 - 09:30 Prep 10:00 - 10:30 Leifer Yechiel - 08/27/2015 Volfman Dovid Grad…" at bounding box center [331, 323] width 17 height 297
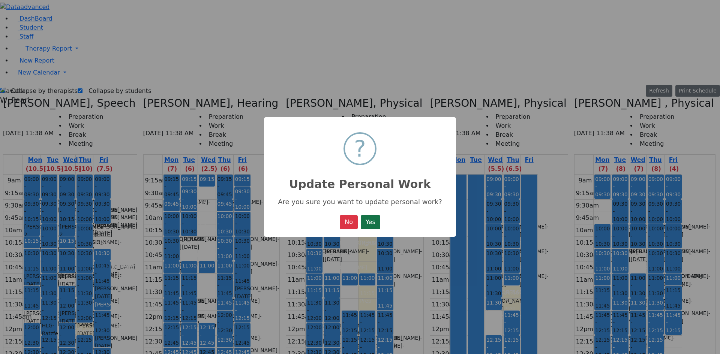
click at [377, 222] on button "Yes" at bounding box center [371, 222] width 20 height 14
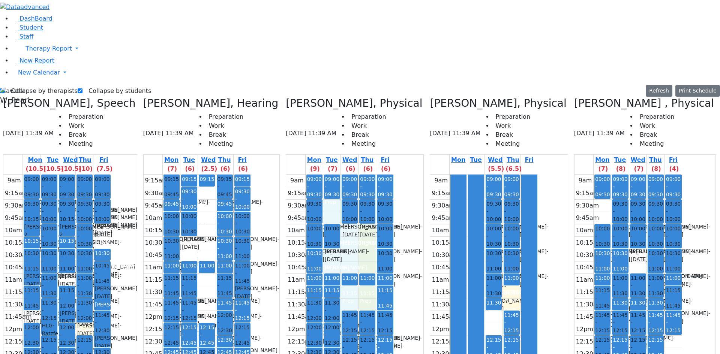
drag, startPoint x: 291, startPoint y: 334, endPoint x: 342, endPoint y: 333, distance: 51.8
click at [342, 333] on div "9am 9:15am 9:30am 9:45am 10am 10:15am 10:30am 10:45am 11am 11:15am 11:30am 11:4…" at bounding box center [340, 323] width 108 height 297
drag, startPoint x: 352, startPoint y: 333, endPoint x: 355, endPoint y: 276, distance: 57.5
click at [356, 275] on div "9am 9:15am 9:30am 9:45am 10am 10:15am 10:30am 10:45am 11am 11:15am 11:30am 11:4…" at bounding box center [340, 323] width 108 height 297
drag, startPoint x: 288, startPoint y: 335, endPoint x: 333, endPoint y: 335, distance: 44.6
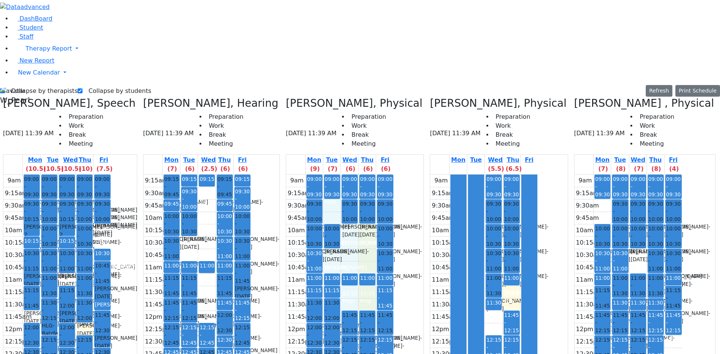
click at [333, 336] on div "9am 9:15am 9:30am 9:45am 10am 10:15am 10:30am 10:45am 11am 11:15am 11:30am 11:4…" at bounding box center [340, 323] width 108 height 297
drag, startPoint x: 352, startPoint y: 282, endPoint x: 352, endPoint y: 300, distance: 18.0
click at [352, 300] on div "9am 9:15am 9:30am 9:45am 10am 10:15am 10:30am 10:45am 11am 11:15am 11:30am 11:4…" at bounding box center [340, 323] width 108 height 297
drag, startPoint x: 356, startPoint y: 285, endPoint x: 355, endPoint y: 299, distance: 13.2
drag, startPoint x: 290, startPoint y: 317, endPoint x: 336, endPoint y: 131, distance: 191.1
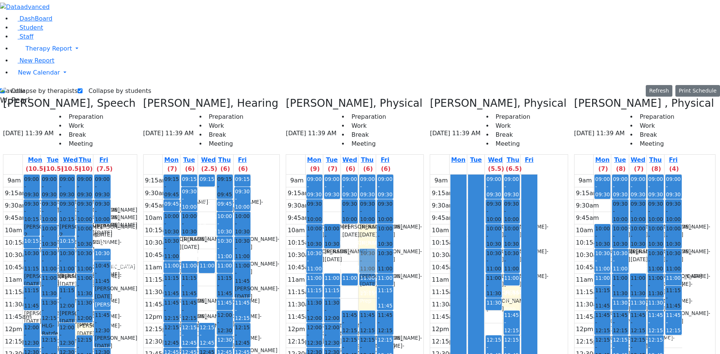
click at [336, 175] on tr "09:00 - 09:30 Prep 09:30 - 10:00 Leifer Yechiel - 08/27/2015 Volfman Dovid Grad…" at bounding box center [340, 323] width 108 height 297
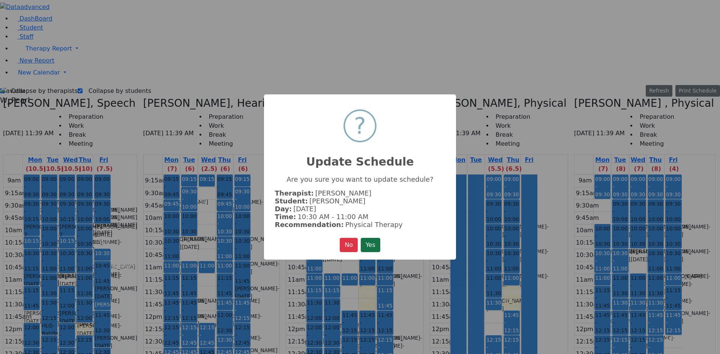
click at [366, 245] on button "Yes" at bounding box center [371, 245] width 20 height 14
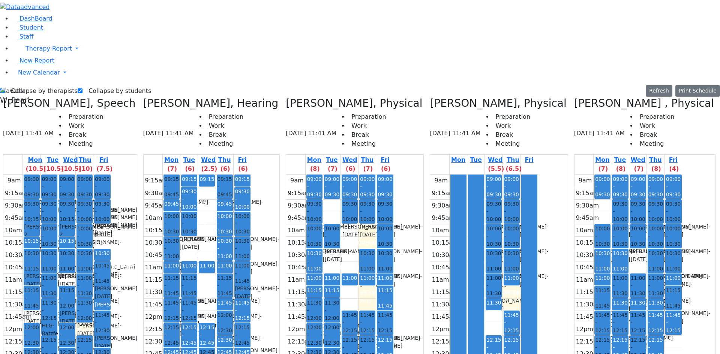
drag, startPoint x: 284, startPoint y: 290, endPoint x: 285, endPoint y: 311, distance: 21.0
click at [306, 311] on div "09:00 - 09:30 Prep 09:30 - 10:00 Leifer Yechiel - 08/27/2015 Volfman Dovid Grad…" at bounding box center [314, 323] width 17 height 297
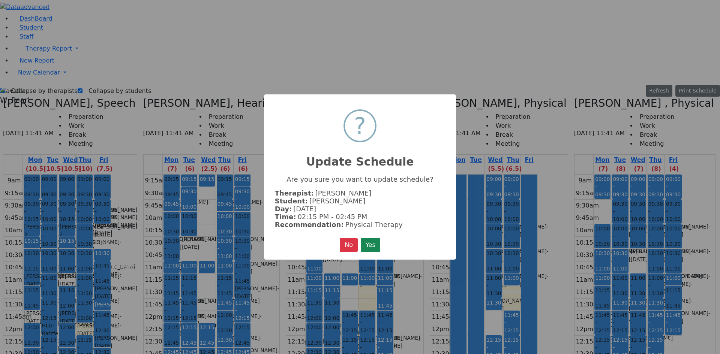
click at [363, 248] on button "Yes" at bounding box center [371, 245] width 20 height 14
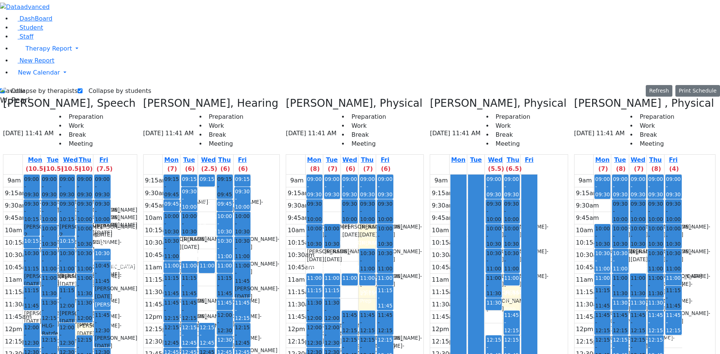
drag, startPoint x: 286, startPoint y: 126, endPoint x: 285, endPoint y: 288, distance: 162.4
click at [306, 288] on div "09:00 - 09:30 Prep 09:30 - 10:00 Leifer Yechiel - 08/27/2015 Volfman Dovid Grad…" at bounding box center [314, 323] width 17 height 297
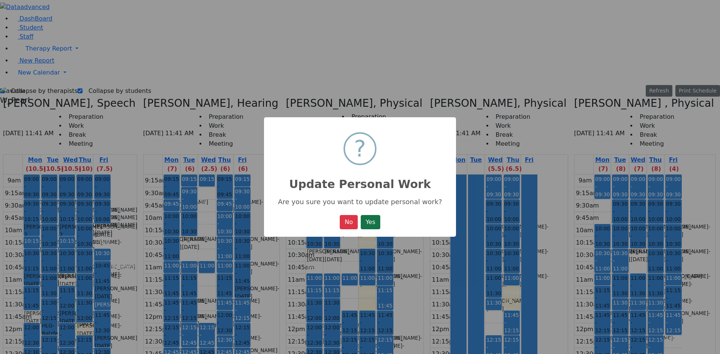
click at [370, 220] on button "Yes" at bounding box center [371, 222] width 20 height 14
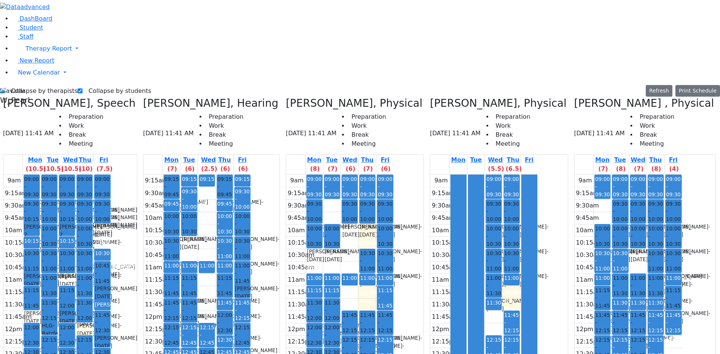
click at [296, 333] on div "9am 9:15am 9:30am 9:45am 10am 10:15am 10:30am 10:45am 11am 11:15am 11:30am 11:4…" at bounding box center [340, 323] width 108 height 297
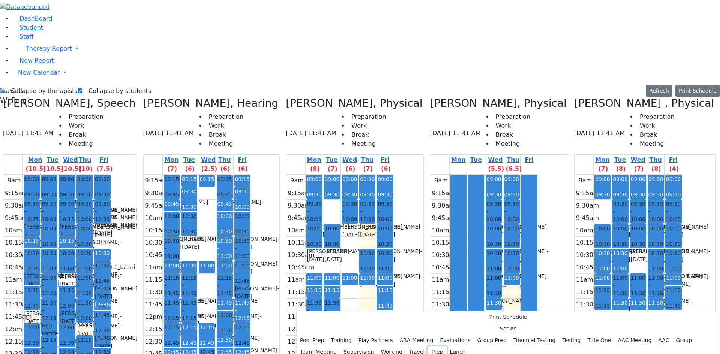
click at [428, 347] on button "Prep" at bounding box center [437, 353] width 18 height 12
click at [289, 335] on div "9am 9:15am 9:30am 9:45am 10am 10:15am 10:30am 10:45am 11am 11:15am 11:30am 11:4…" at bounding box center [340, 323] width 108 height 297
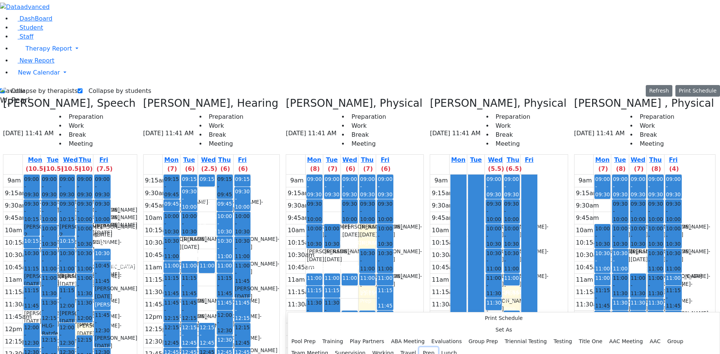
click at [419, 348] on button "Prep" at bounding box center [428, 354] width 18 height 12
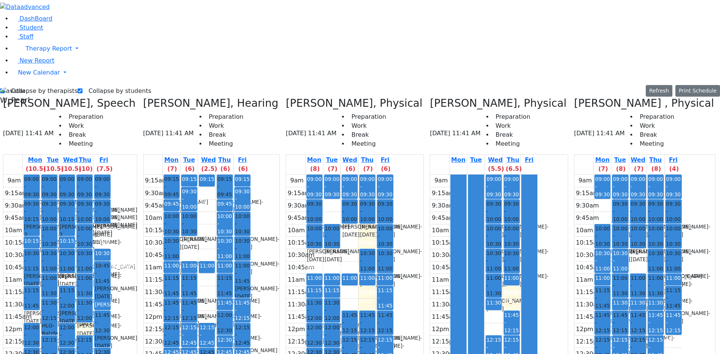
click at [307, 330] on div "9am 9:15am 9:30am 9:45am 10am 10:15am 10:30am 10:45am 11am 11:15am 11:30am 11:4…" at bounding box center [340, 323] width 108 height 297
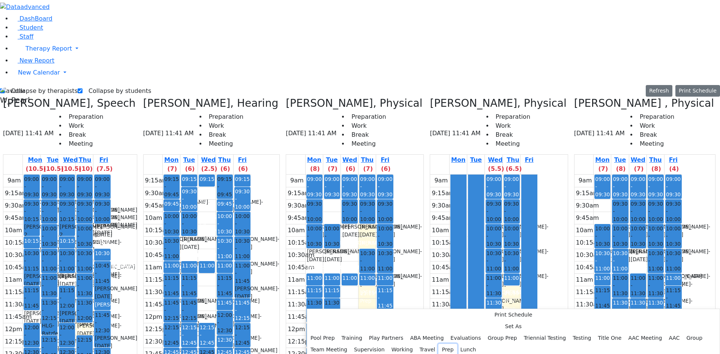
click at [438, 344] on button "Prep" at bounding box center [447, 350] width 18 height 12
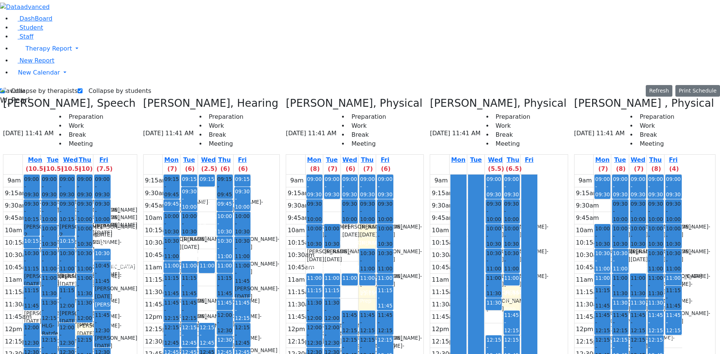
click at [322, 335] on div "9am 9:15am 9:30am 9:45am 10am 10:15am 10:30am 10:45am 11am 11:15am 11:30am 11:4…" at bounding box center [340, 323] width 108 height 297
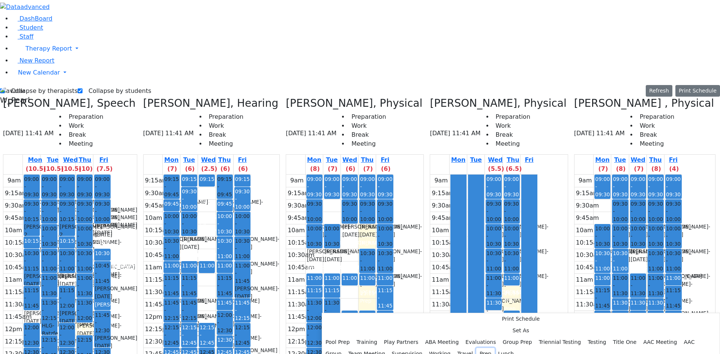
click at [476, 348] on button "Prep" at bounding box center [485, 354] width 18 height 12
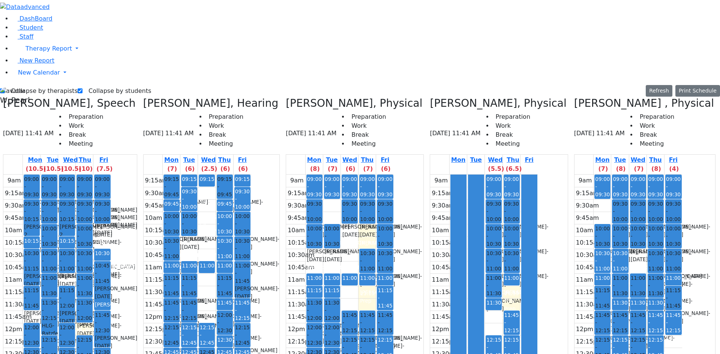
click at [337, 336] on div "9am 9:15am 9:30am 9:45am 10am 10:15am 10:30am 10:45am 11am 11:15am 11:30am 11:4…" at bounding box center [340, 323] width 108 height 297
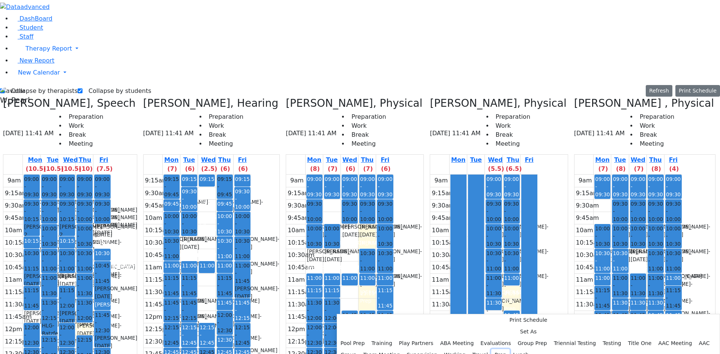
click at [491, 350] on button "Prep" at bounding box center [500, 356] width 18 height 12
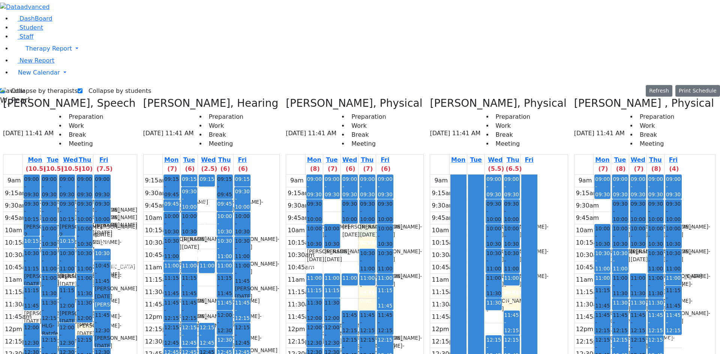
drag, startPoint x: 335, startPoint y: 102, endPoint x: 338, endPoint y: 100, distance: 4.4
click at [335, 175] on div "9am 9:15am 9:30am 9:45am 10am 10:15am 10:30am 10:45am 11am 11:15am 11:30am 11:4…" at bounding box center [340, 323] width 108 height 297
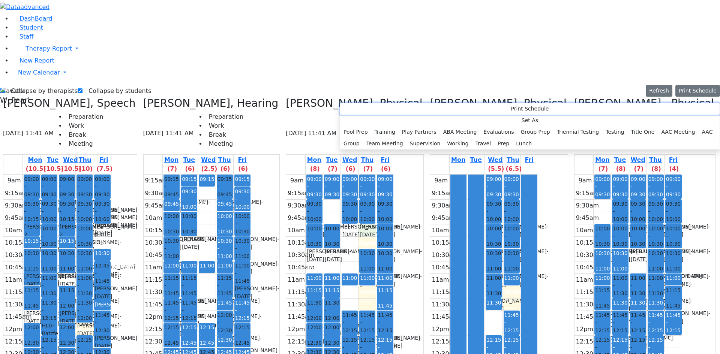
click at [378, 109] on button "Print Schedule" at bounding box center [530, 109] width 380 height 12
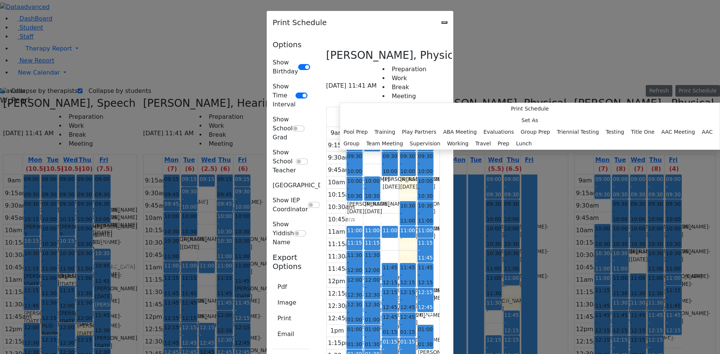
scroll to position [43, 0]
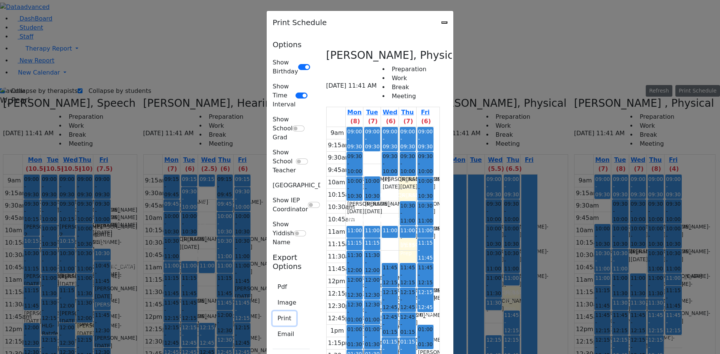
click at [273, 312] on button "Print" at bounding box center [285, 319] width 24 height 14
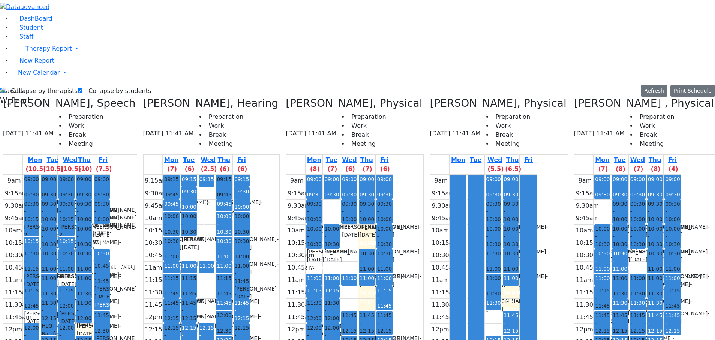
drag, startPoint x: 392, startPoint y: 92, endPoint x: 395, endPoint y: 136, distance: 44.7
click at [451, 175] on div at bounding box center [458, 323] width 15 height 296
drag, startPoint x: 416, startPoint y: 132, endPoint x: 413, endPoint y: 92, distance: 41.0
click at [468, 175] on div at bounding box center [475, 323] width 15 height 296
drag, startPoint x: 416, startPoint y: 51, endPoint x: 407, endPoint y: 79, distance: 29.7
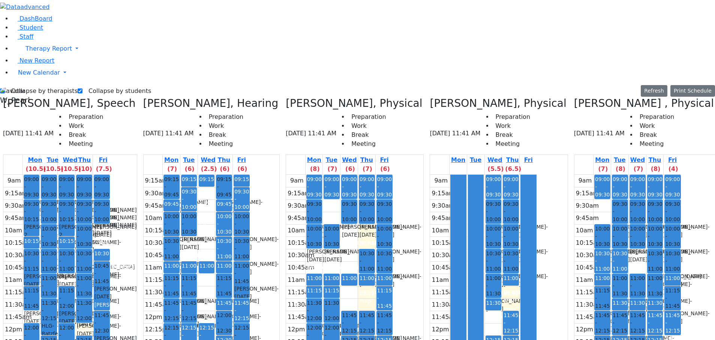
click at [430, 175] on tr "09:00 - 09:30 Prep 09:30 - 10:00 Schonbrun Isaac - 02/21/2021 Grossbaum, Chaya …" at bounding box center [483, 323] width 107 height 297
drag, startPoint x: 397, startPoint y: 54, endPoint x: 409, endPoint y: 89, distance: 36.9
click at [451, 175] on div at bounding box center [458, 323] width 15 height 296
drag, startPoint x: 467, startPoint y: 54, endPoint x: 470, endPoint y: 87, distance: 33.2
click at [521, 175] on div at bounding box center [528, 323] width 15 height 296
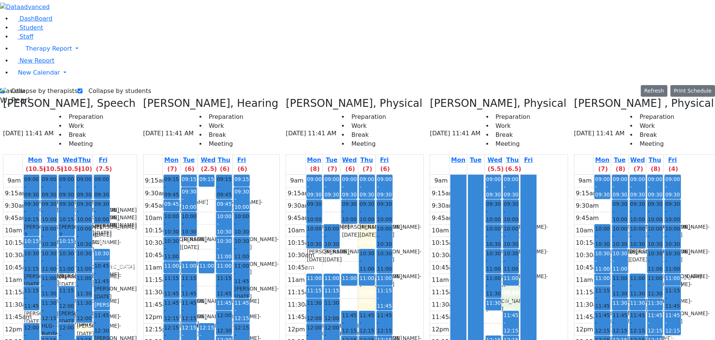
click at [452, 175] on div "9am 9:15am 9:30am 9:45am 10am 10:15am 10:30am 10:45am 11am 11:15am 11:30am 11:4…" at bounding box center [483, 323] width 107 height 297
drag, startPoint x: 434, startPoint y: 188, endPoint x: 434, endPoint y: 192, distance: 4.1
click at [436, 198] on div "9am 9:15am 9:30am 9:45am 10am 10:15am 10:30am 10:45am 11am 11:15am 11:30am 11:4…" at bounding box center [483, 323] width 107 height 297
drag, startPoint x: 446, startPoint y: 175, endPoint x: 446, endPoint y: 157, distance: 17.6
click at [446, 175] on div "9am 9:15am 9:30am 9:45am 10am 10:15am 10:30am 10:45am 11am 11:15am 11:30am 11:4…" at bounding box center [483, 323] width 107 height 297
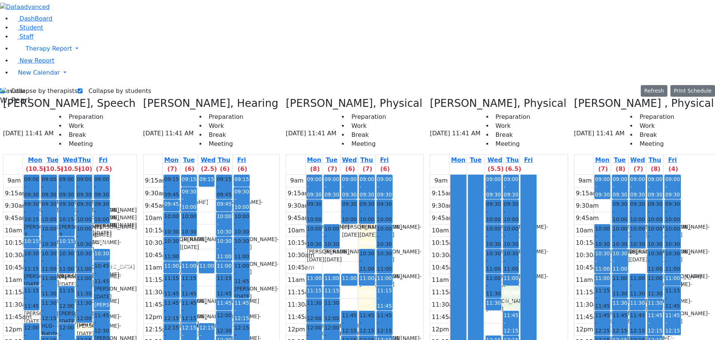
drag, startPoint x: 464, startPoint y: 164, endPoint x: 455, endPoint y: 163, distance: 8.7
click at [521, 175] on div at bounding box center [528, 323] width 15 height 296
drag, startPoint x: 454, startPoint y: 161, endPoint x: 454, endPoint y: 170, distance: 9.4
click at [455, 175] on div "9am 9:15am 9:30am 9:45am 10am 10:15am 10:30am 10:45am 11am 11:15am 11:30am 11:4…" at bounding box center [483, 323] width 107 height 297
drag, startPoint x: 437, startPoint y: 187, endPoint x: 445, endPoint y: 173, distance: 15.4
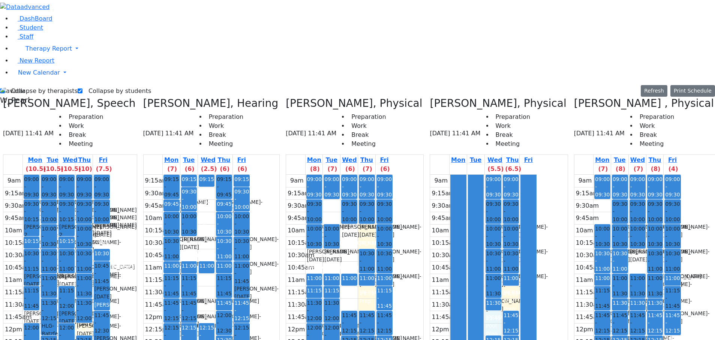
click at [438, 196] on div "9am 9:15am 9:30am 9:45am 10am 10:15am 10:30am 10:45am 11am 11:15am 11:30am 11:4…" at bounding box center [483, 323] width 107 height 297
drag, startPoint x: 448, startPoint y: 169, endPoint x: 449, endPoint y: 164, distance: 4.6
click at [450, 175] on div "9am 9:15am 9:30am 9:45am 10am 10:15am 10:30am 10:45am 11am 11:15am 11:30am 11:4…" at bounding box center [483, 323] width 107 height 297
click at [468, 175] on div at bounding box center [475, 323] width 15 height 296
drag, startPoint x: 414, startPoint y: 157, endPoint x: 411, endPoint y: 147, distance: 10.1
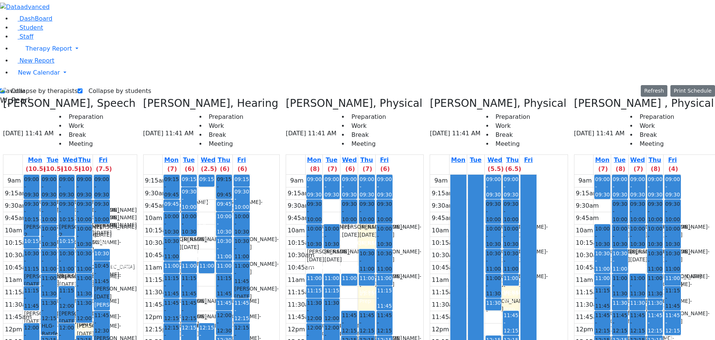
click at [468, 175] on div at bounding box center [475, 323] width 15 height 296
drag, startPoint x: 420, startPoint y: 182, endPoint x: 421, endPoint y: 185, distance: 4.0
click at [468, 185] on div at bounding box center [475, 323] width 15 height 296
click at [430, 185] on div "9am 9:15am 9:30am 9:45am 10am 10:15am 10:30am 10:45am 11am 11:15am 11:30am 11:4…" at bounding box center [483, 323] width 107 height 297
drag, startPoint x: 446, startPoint y: 174, endPoint x: 446, endPoint y: 165, distance: 8.6
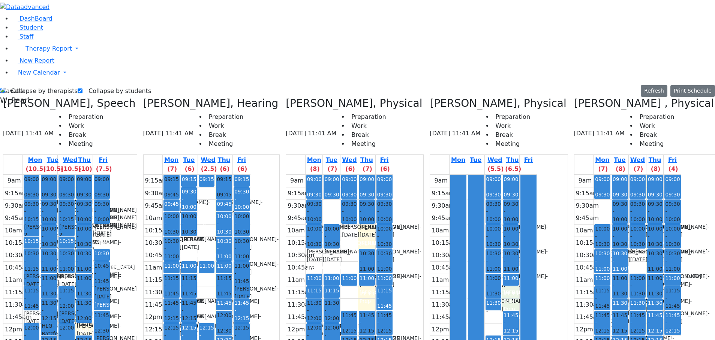
click at [446, 175] on div "9am 9:15am 9:30am 9:45am 10am 10:15am 10:30am 10:45am 11am 11:15am 11:30am 11:4…" at bounding box center [483, 323] width 107 height 297
drag, startPoint x: 432, startPoint y: 263, endPoint x: 439, endPoint y: 277, distance: 14.9
click at [439, 276] on div "9am 9:15am 9:30am 9:45am 10am 10:15am 10:30am 10:45am 11am 11:15am 11:30am 11:4…" at bounding box center [483, 323] width 107 height 297
click at [455, 294] on div "9am 9:15am 9:30am 9:45am 10am 10:15am 10:30am 10:45am 11am 11:15am 11:30am 11:4…" at bounding box center [483, 323] width 107 height 297
drag, startPoint x: 431, startPoint y: 279, endPoint x: 436, endPoint y: 290, distance: 12.1
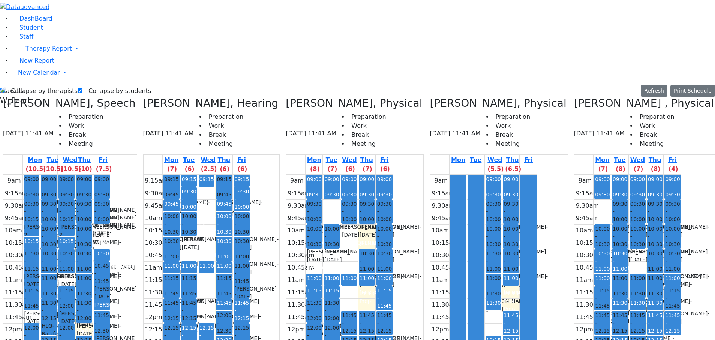
click at [437, 292] on div "9am 9:15am 9:30am 9:45am 10am 10:15am 10:30am 10:45am 11am 11:15am 11:30am 11:4…" at bounding box center [483, 323] width 107 height 297
drag, startPoint x: 449, startPoint y: 307, endPoint x: 444, endPoint y: 323, distance: 17.0
click at [446, 326] on div "9am 9:15am 9:30am 9:45am 10am 10:15am 10:30am 10:45am 11am 11:15am 11:30am 11:4…" at bounding box center [483, 323] width 107 height 297
drag, startPoint x: 434, startPoint y: 320, endPoint x: 431, endPoint y: 309, distance: 11.3
click at [432, 311] on div "9am 9:15am 9:30am 9:45am 10am 10:15am 10:30am 10:45am 11am 11:15am 11:30am 11:4…" at bounding box center [483, 323] width 107 height 297
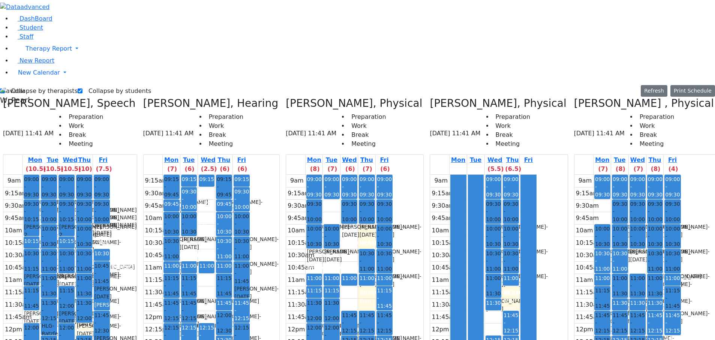
click at [431, 301] on div "9am 9:15am 9:30am 9:45am 10am 10:15am 10:30am 10:45am 11am 11:15am 11:30am 11:4…" at bounding box center [483, 323] width 107 height 297
drag, startPoint x: 431, startPoint y: 296, endPoint x: 428, endPoint y: 283, distance: 13.4
drag, startPoint x: 206, startPoint y: 146, endPoint x: 206, endPoint y: 181, distance: 34.9
click at [206, 181] on div "9:15am 9:30am 9:45am 10am 10:15am 10:30am 10:45am 11am 11:15am 11:30am 11:45am …" at bounding box center [197, 323] width 107 height 297
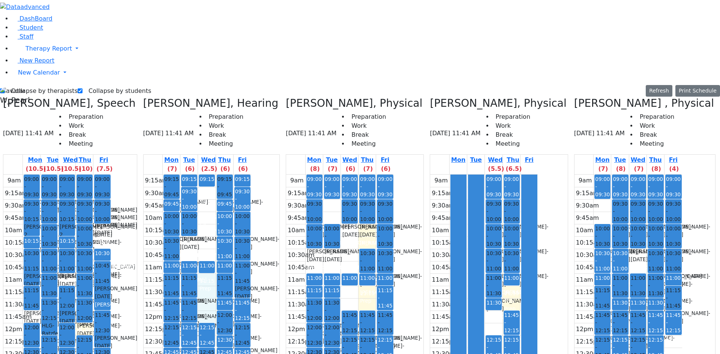
click at [29, 85] on label "Collapse by therapists" at bounding box center [41, 91] width 73 height 12
click at [5, 89] on input "Collapse by therapists" at bounding box center [2, 91] width 5 height 5
checkbox input "false"
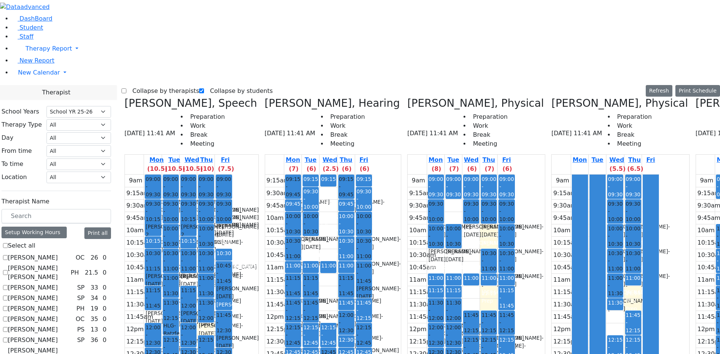
scroll to position [0, 0]
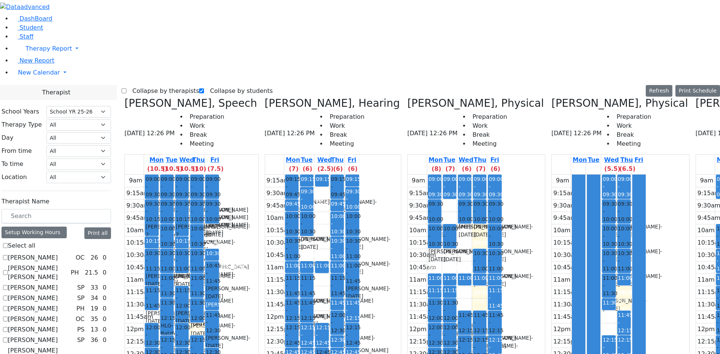
scroll to position [0, 148]
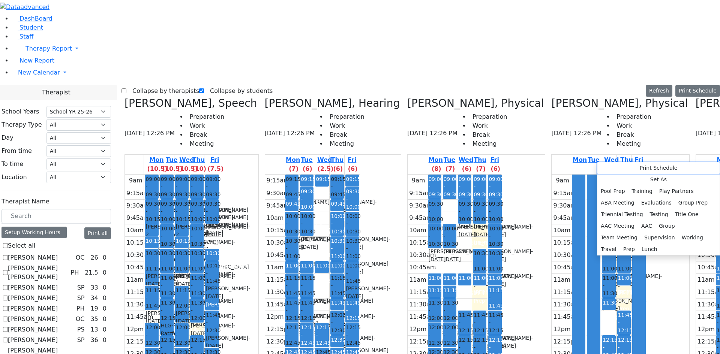
click at [641, 168] on button "Print Schedule" at bounding box center [658, 168] width 122 height 12
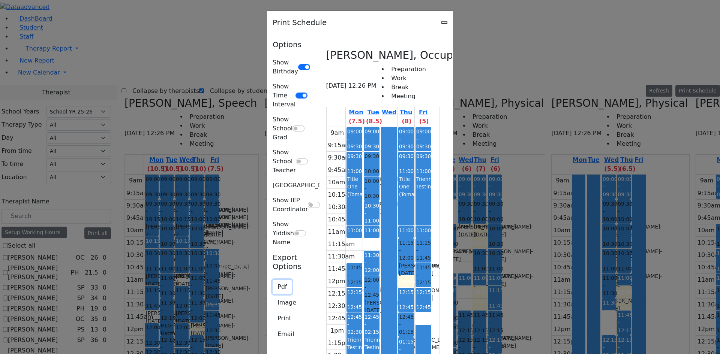
click at [273, 280] on button "Pdf" at bounding box center [282, 287] width 19 height 14
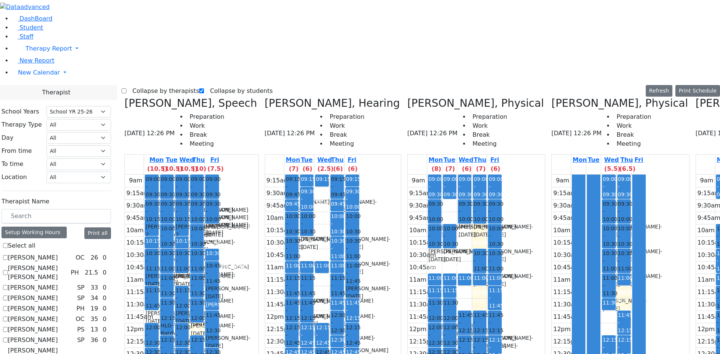
checkbox input "false"
drag, startPoint x: 353, startPoint y: 73, endPoint x: 353, endPoint y: 79, distance: 6.0
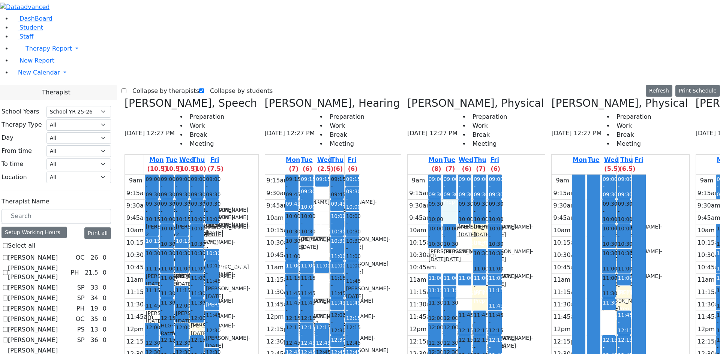
click at [408, 175] on div "9am 9:15am 9:30am 9:45am 10am 10:15am 10:30am 10:45am 11am 11:15am 11:30am 11:4…" at bounding box center [455, 323] width 95 height 297
drag, startPoint x: 352, startPoint y: 122, endPoint x: 354, endPoint y: 135, distance: 13.3
click at [408, 175] on div "9am 9:15am 9:30am 9:45am 10am 10:15am 10:30am 10:45am 11am 11:15am 11:30am 11:4…" at bounding box center [455, 323] width 95 height 297
drag, startPoint x: 345, startPoint y: 127, endPoint x: 364, endPoint y: 126, distance: 18.8
click at [408, 175] on div "9am 9:15am 9:30am 9:45am 10am 10:15am 10:30am 10:45am 11am 11:15am 11:30am 11:4…" at bounding box center [455, 323] width 95 height 297
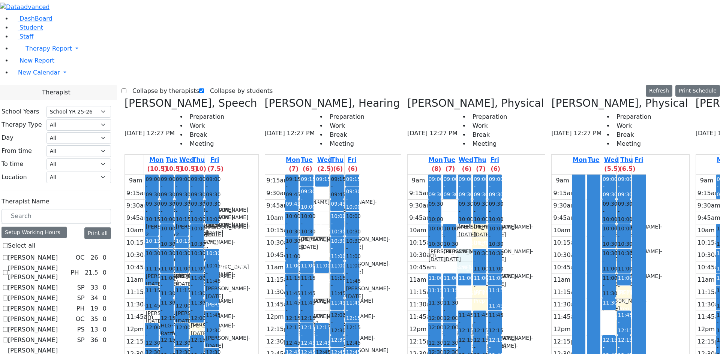
drag, startPoint x: 365, startPoint y: 126, endPoint x: 367, endPoint y: 130, distance: 4.7
click at [408, 175] on div "9am 9:15am 9:30am 9:45am 10am 10:15am 10:30am 10:45am 11am 11:15am 11:30am 11:4…" at bounding box center [455, 323] width 95 height 297
drag, startPoint x: 371, startPoint y: 108, endPoint x: 370, endPoint y: 104, distance: 5.0
click at [408, 175] on div "9am 9:15am 9:30am 9:45am 10am 10:15am 10:30am 10:45am 11am 11:15am 11:30am 11:4…" at bounding box center [455, 323] width 95 height 297
drag, startPoint x: 481, startPoint y: 163, endPoint x: 481, endPoint y: 167, distance: 4.1
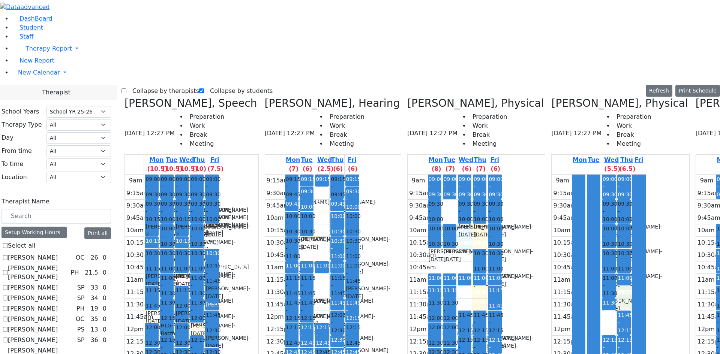
click at [552, 175] on div "9am 9:15am 9:30am 9:45am 10am 10:15am 10:30am 10:45am 11am 11:15am 11:30am 11:4…" at bounding box center [599, 323] width 95 height 297
drag, startPoint x: 474, startPoint y: 186, endPoint x: 472, endPoint y: 198, distance: 11.7
click at [552, 198] on div "9am 9:15am 9:30am 9:45am 10am 10:15am 10:30am 10:45am 11am 11:15am 11:30am 11:4…" at bounding box center [599, 323] width 95 height 297
drag, startPoint x: 482, startPoint y: 171, endPoint x: 487, endPoint y: 161, distance: 11.2
click at [552, 175] on div "9am 9:15am 9:30am 9:45am 10am 10:15am 10:30am 10:45am 11am 11:15am 11:30am 11:4…" at bounding box center [599, 323] width 95 height 297
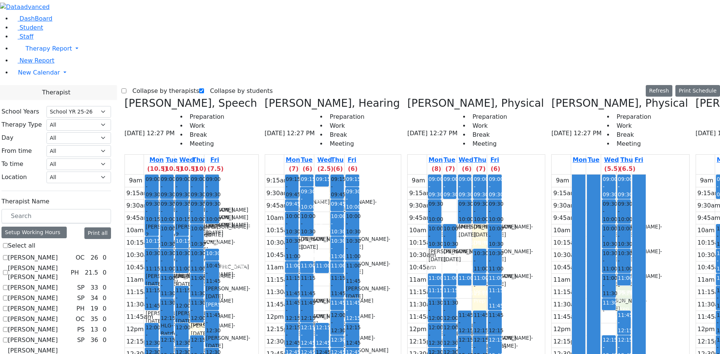
click at [618, 312] on span "11:45 - 12:15" at bounding box center [625, 322] width 15 height 21
click at [552, 175] on div "9am 9:15am 9:30am 9:45am 10am 10:15am 10:30am 10:45am 11am 11:15am 11:30am 11:4…" at bounding box center [599, 323] width 95 height 297
drag, startPoint x: 209, startPoint y: 11, endPoint x: 206, endPoint y: 9, distance: 4.1
click at [209, 85] on label "Collapse by students" at bounding box center [238, 91] width 69 height 12
click at [204, 89] on input "Collapse by students" at bounding box center [201, 91] width 5 height 5
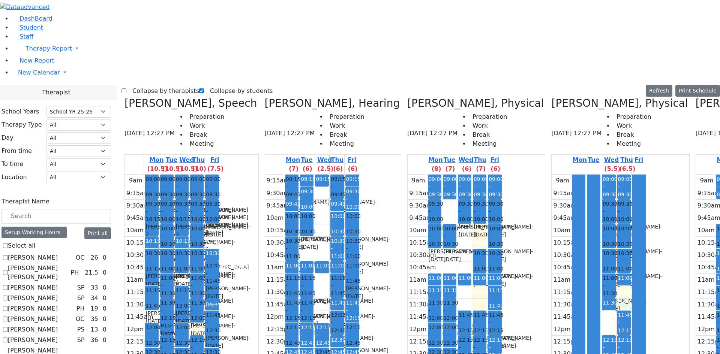
checkbox input "false"
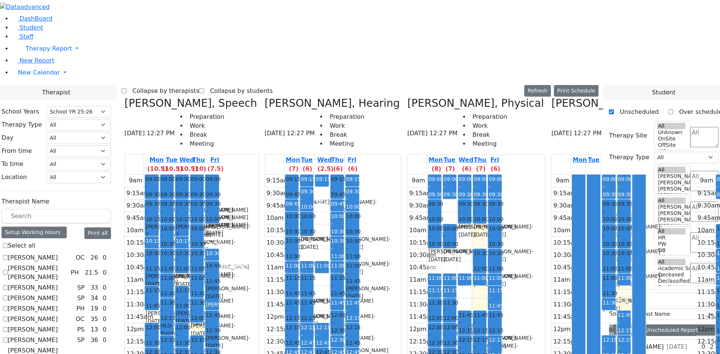
click at [199, 85] on label "Collapse by therapists" at bounding box center [162, 91] width 73 height 12
click at [126, 89] on input "Collapse by therapists" at bounding box center [124, 91] width 5 height 5
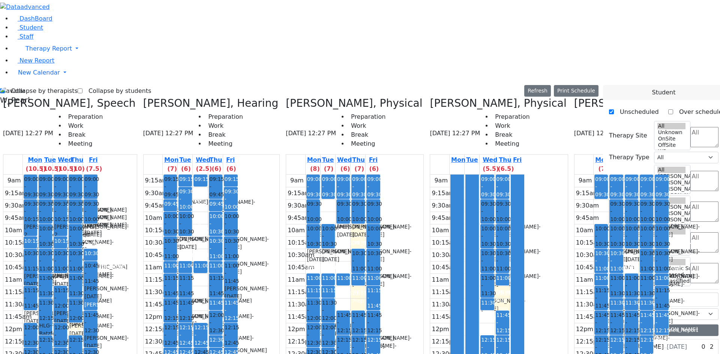
scroll to position [473, 0]
click at [106, 276] on button "Delete Selected Schedule" at bounding box center [136, 274] width 74 height 12
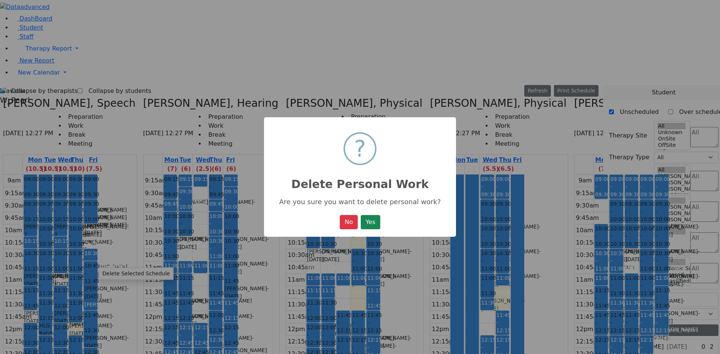
click at [376, 224] on button "Yes" at bounding box center [371, 222] width 20 height 14
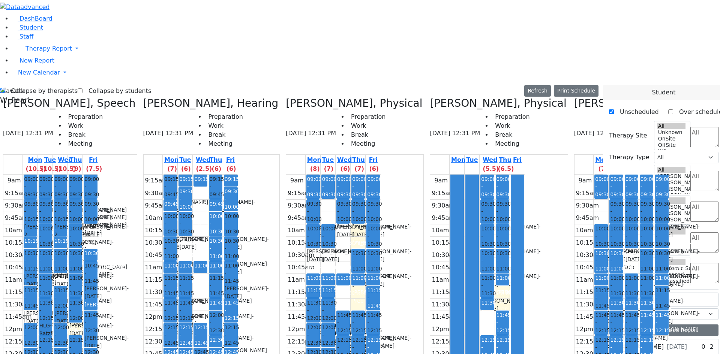
scroll to position [473, 0]
click at [83, 266] on button "Delete Selected Schedule" at bounding box center [104, 268] width 74 height 12
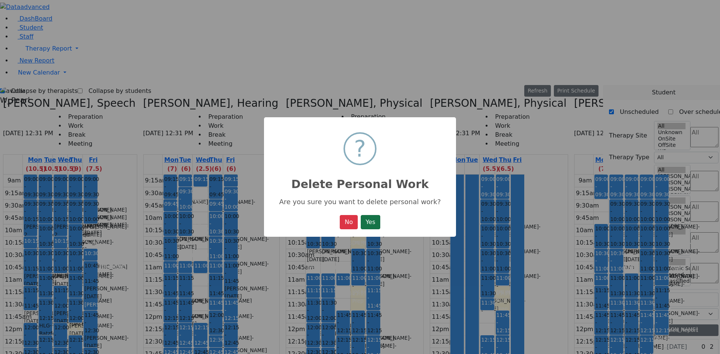
click at [367, 224] on button "Yes" at bounding box center [371, 222] width 20 height 14
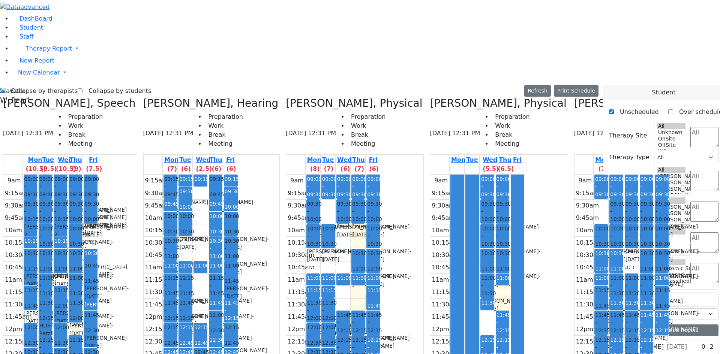
drag, startPoint x: 626, startPoint y: 258, endPoint x: 98, endPoint y: 260, distance: 528.0
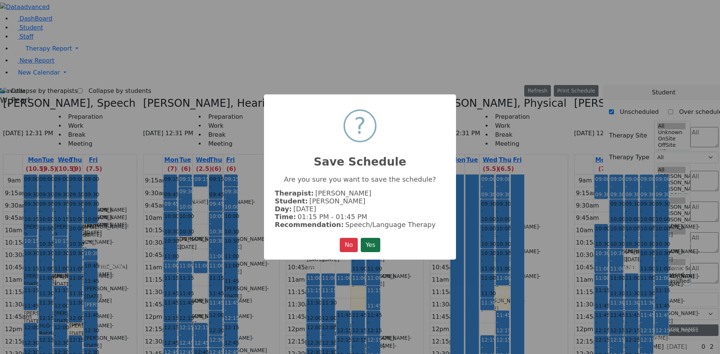
click at [368, 242] on button "Yes" at bounding box center [371, 245] width 20 height 14
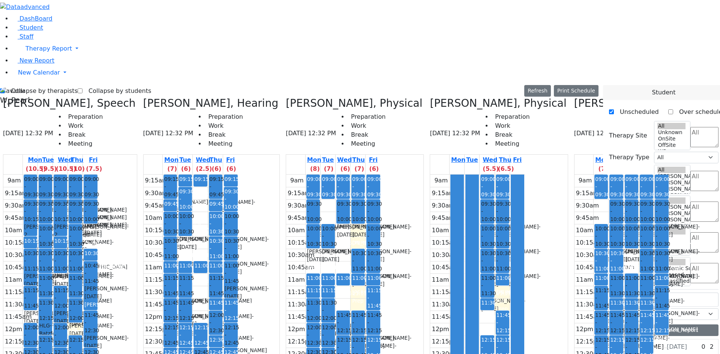
drag, startPoint x: 630, startPoint y: 269, endPoint x: 65, endPoint y: 260, distance: 565.6
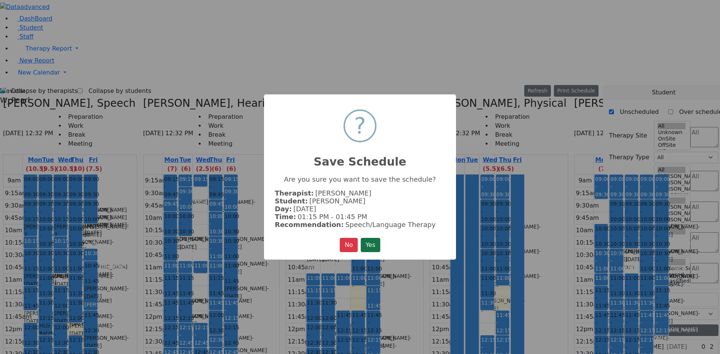
click at [371, 243] on button "Yes" at bounding box center [371, 245] width 20 height 14
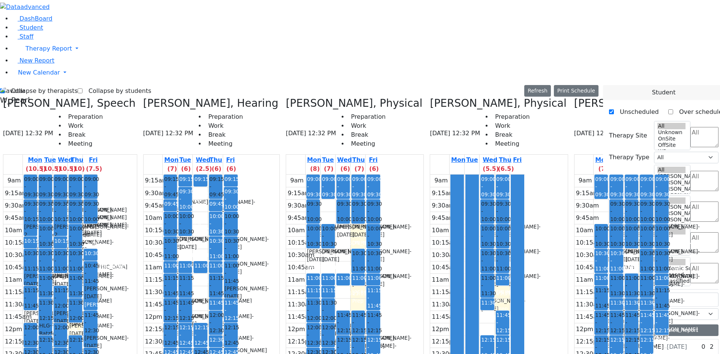
click at [98, 282] on div "9am 9:15am 9:30am 9:45am 10am 10:15am 10:30am 10:45am 11am 11:15am 11:30am 11:4…" at bounding box center [50, 323] width 95 height 297
click at [30, 85] on label "Collapse by therapists" at bounding box center [41, 91] width 73 height 12
click at [5, 89] on input "Collapse by therapists" at bounding box center [2, 91] width 5 height 5
checkbox input "false"
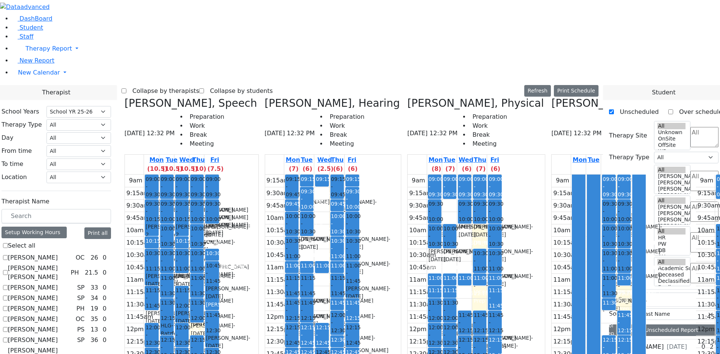
scroll to position [263, 0]
checkbox input "true"
click at [195, 85] on label "Collapse by therapists" at bounding box center [162, 91] width 73 height 12
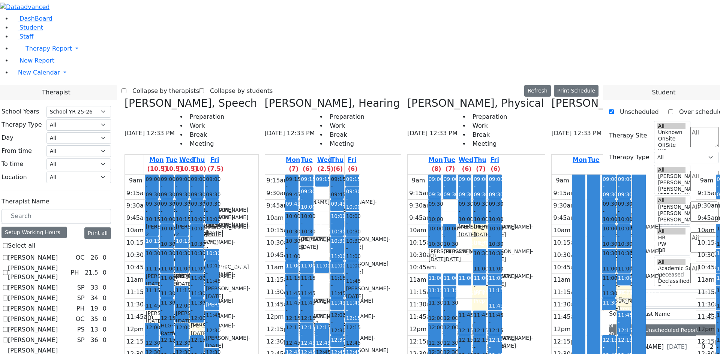
click at [126, 89] on input "Collapse by therapists" at bounding box center [124, 91] width 5 height 5
checkbox input "true"
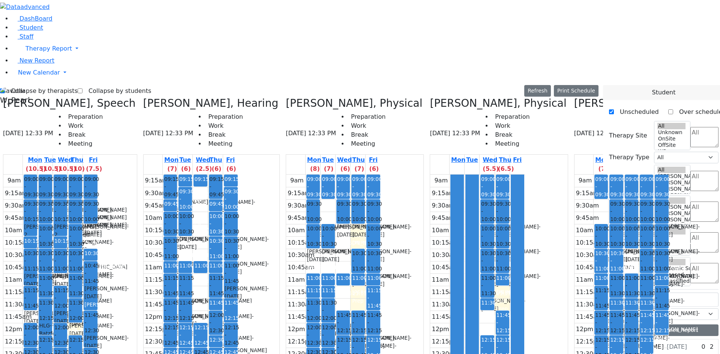
scroll to position [0, 142]
click at [578, 297] on button "Delete Selected Schedule" at bounding box center [613, 297] width 74 height 12
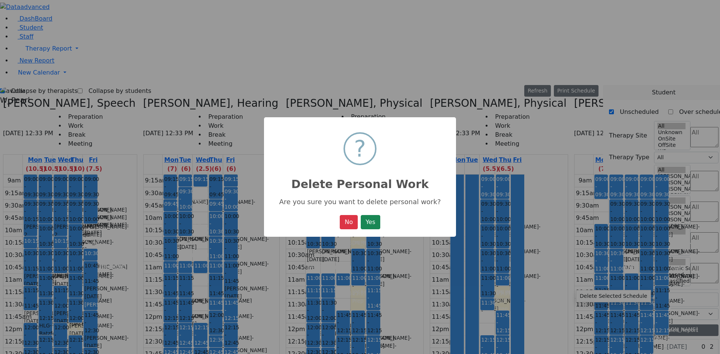
click at [361, 215] on button "Yes" at bounding box center [371, 222] width 20 height 14
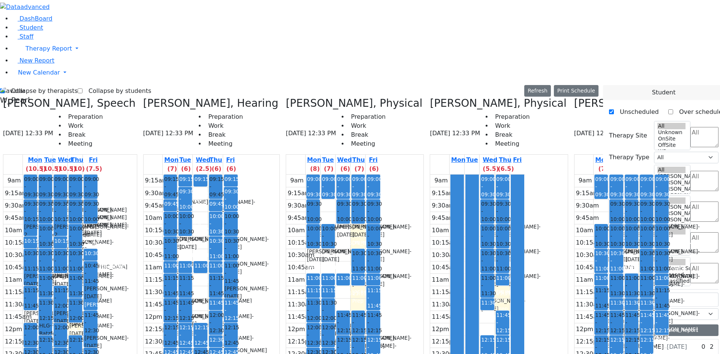
drag, startPoint x: 627, startPoint y: 293, endPoint x: 574, endPoint y: 285, distance: 54.2
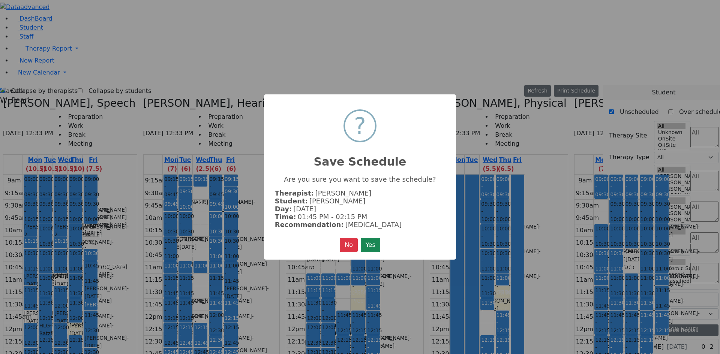
click at [361, 238] on button "Yes" at bounding box center [371, 245] width 20 height 14
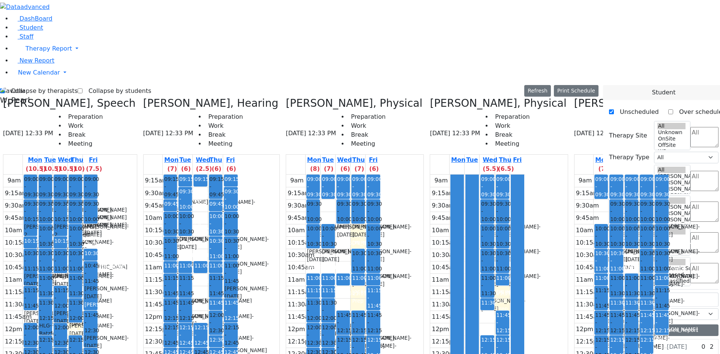
scroll to position [0, 142]
click at [551, 294] on button "Delete Selected Schedule" at bounding box center [579, 296] width 74 height 12
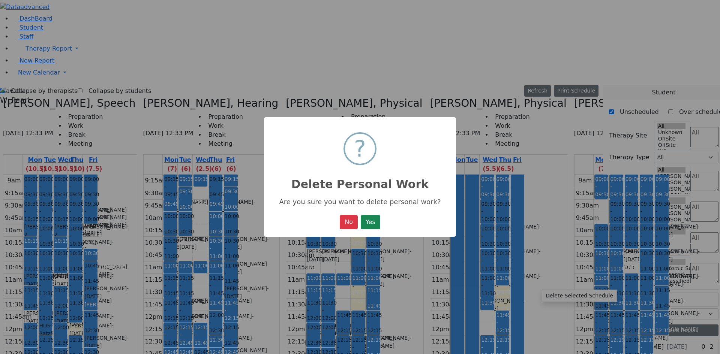
click at [361, 215] on button "Yes" at bounding box center [371, 222] width 20 height 14
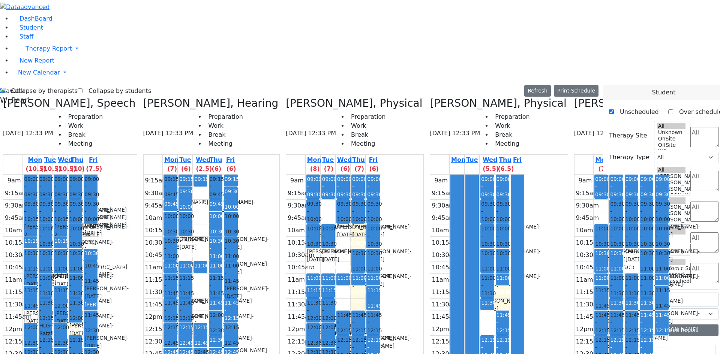
scroll to position [436, 0]
drag, startPoint x: 625, startPoint y: 293, endPoint x: 535, endPoint y: 287, distance: 89.8
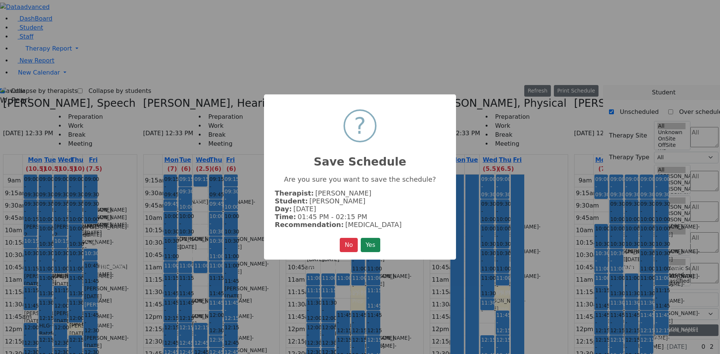
click at [361, 238] on button "Yes" at bounding box center [371, 245] width 20 height 14
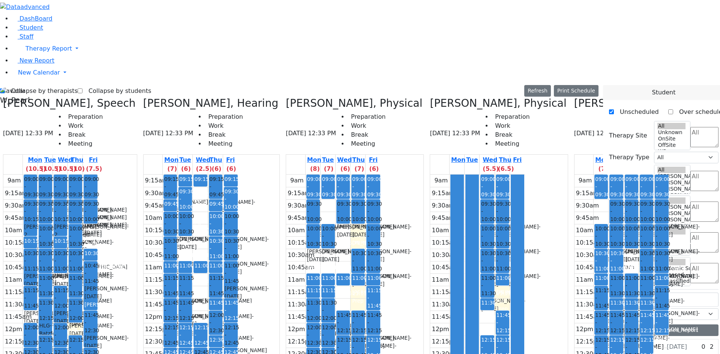
scroll to position [0, 142]
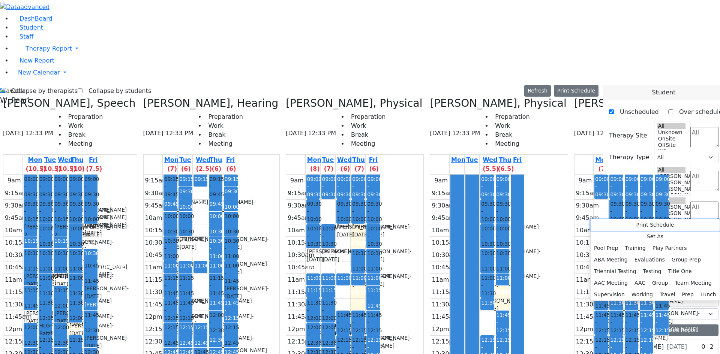
click at [600, 224] on button "Print Schedule" at bounding box center [655, 225] width 129 height 12
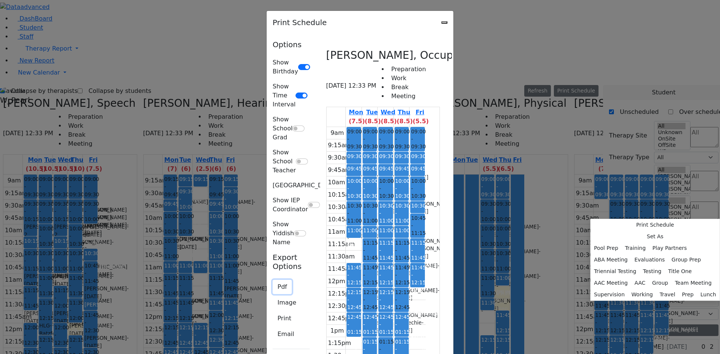
click at [273, 280] on button "Pdf" at bounding box center [282, 287] width 19 height 14
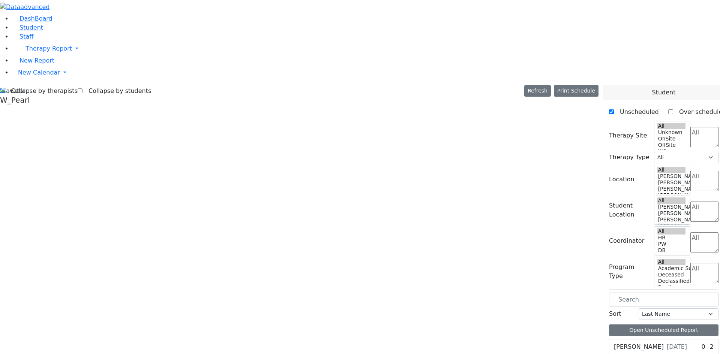
scroll to position [0, 36]
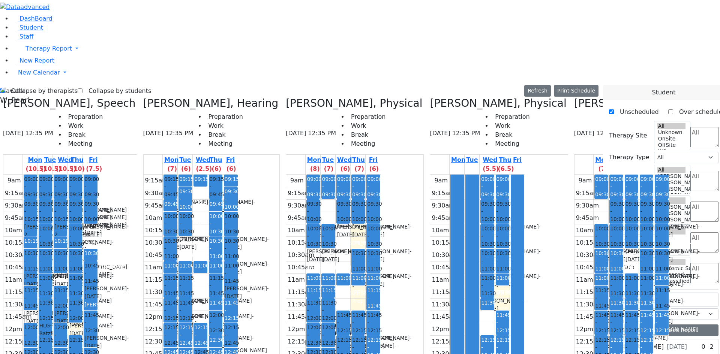
click at [32, 85] on label "Collapse by therapists" at bounding box center [41, 91] width 73 height 12
click at [5, 89] on input "Collapse by therapists" at bounding box center [2, 91] width 5 height 5
checkbox input "false"
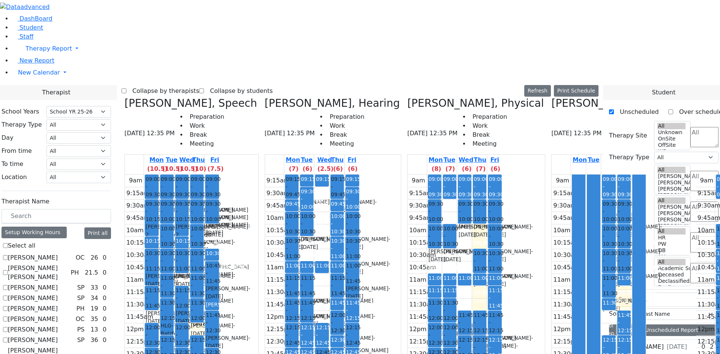
checkbox input "true"
click at [197, 85] on label "Collapse by therapists" at bounding box center [162, 91] width 73 height 12
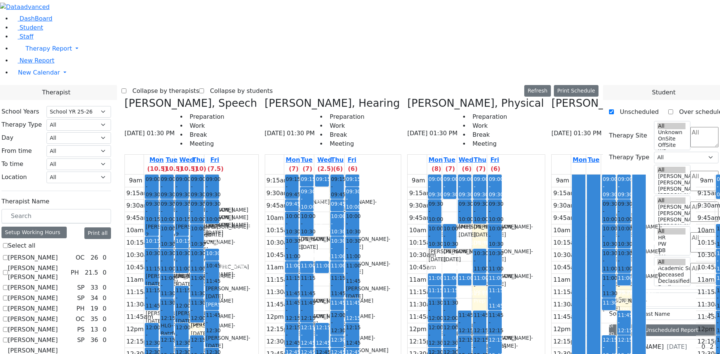
click at [126, 89] on input "Collapse by therapists" at bounding box center [124, 91] width 5 height 5
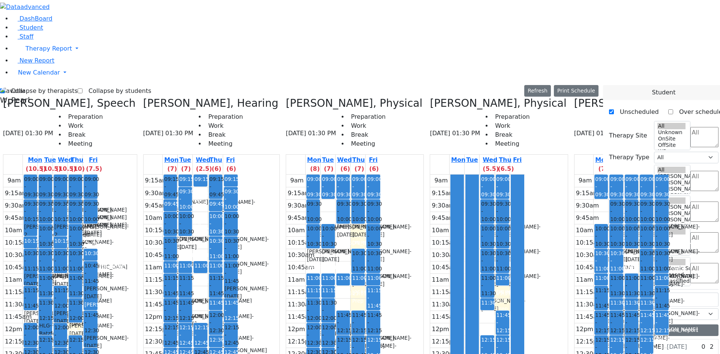
scroll to position [0, 137]
click at [31, 85] on label "Collapse by therapists" at bounding box center [41, 91] width 73 height 12
click at [5, 89] on input "Collapse by therapists" at bounding box center [2, 91] width 5 height 5
checkbox input "false"
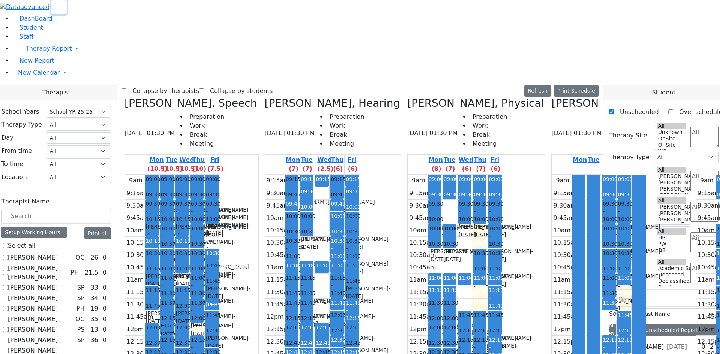
click at [56, 5] on use "button" at bounding box center [56, 5] width 0 height 0
checkbox input "true"
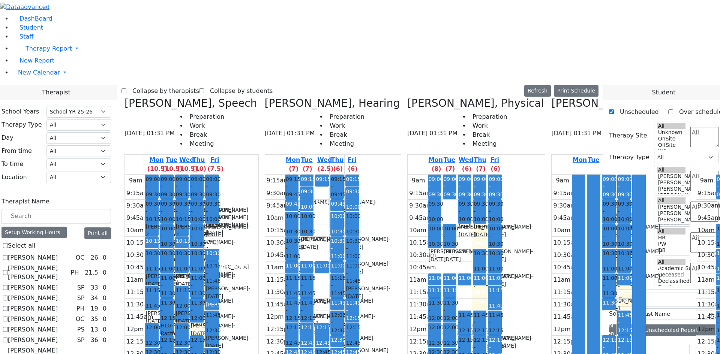
scroll to position [436, 0]
click at [147, 85] on label "Collapse by therapists" at bounding box center [162, 91] width 73 height 12
click at [126, 89] on input "Collapse by therapists" at bounding box center [124, 91] width 5 height 5
checkbox input "true"
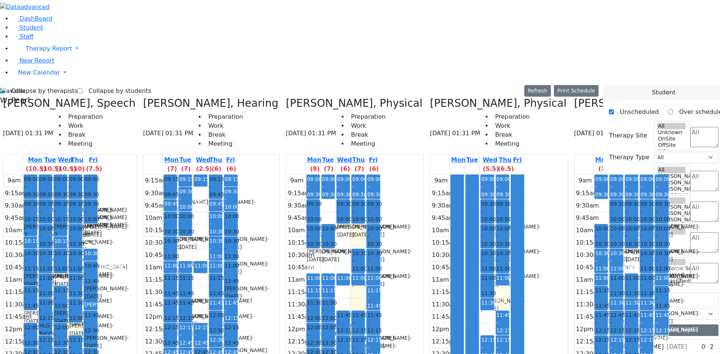
click at [111, 85] on label "Collapse by students" at bounding box center [117, 91] width 69 height 12
click at [83, 89] on input "Collapse by students" at bounding box center [80, 91] width 5 height 5
checkbox input "true"
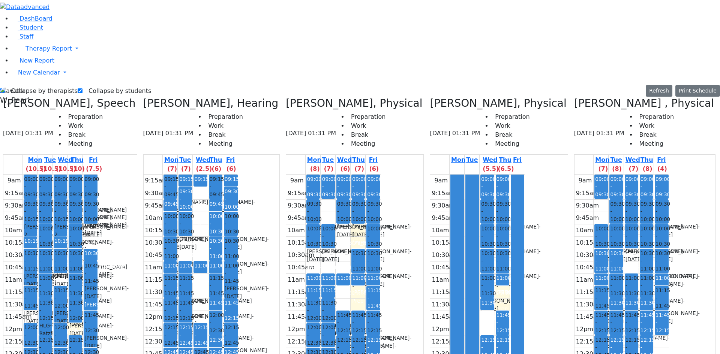
scroll to position [0, 133]
drag, startPoint x: 689, startPoint y: 275, endPoint x: 687, endPoint y: 282, distance: 7.2
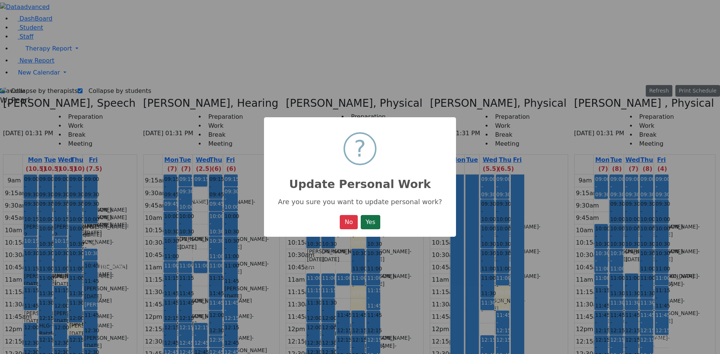
click at [379, 224] on button "Yes" at bounding box center [371, 222] width 20 height 14
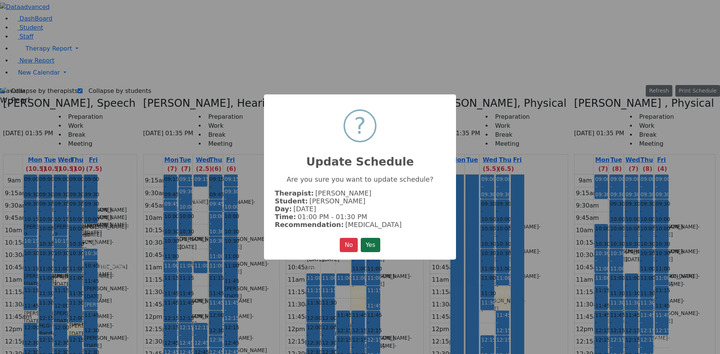
click at [367, 243] on button "Yes" at bounding box center [371, 245] width 20 height 14
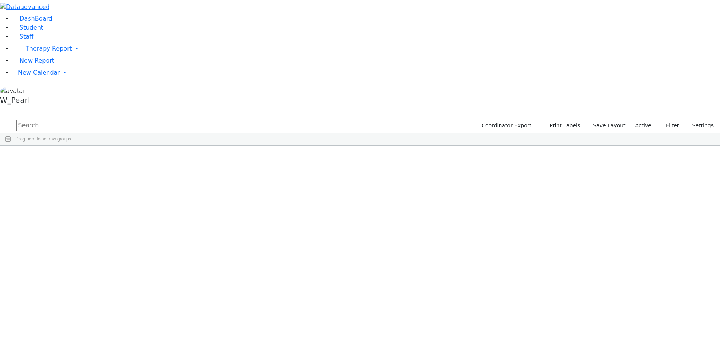
click at [95, 120] on input "text" at bounding box center [56, 125] width 78 height 11
type input "nove"
click at [96, 158] on div "Nove" at bounding box center [71, 163] width 47 height 11
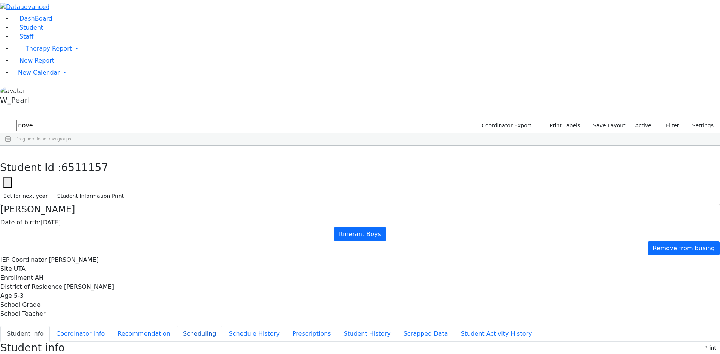
click at [187, 326] on button "Scheduling" at bounding box center [200, 334] width 46 height 16
click at [157, 326] on button "Recommendation" at bounding box center [144, 334] width 66 height 16
checkbox input "true"
click at [137, 108] on div "Students 1 A 24 K 24 W 24 A 24 K 24 W 24 876" at bounding box center [360, 113] width 720 height 11
click at [11, 146] on button "button" at bounding box center [5, 154] width 11 height 16
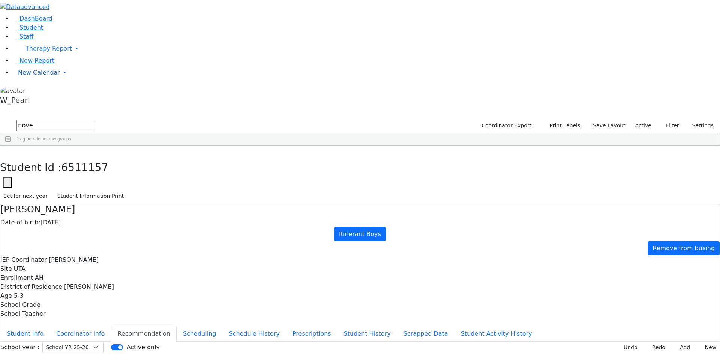
click at [46, 80] on link "New Calendar" at bounding box center [366, 72] width 708 height 15
click at [43, 91] on span "Calendar" at bounding box center [29, 87] width 27 height 7
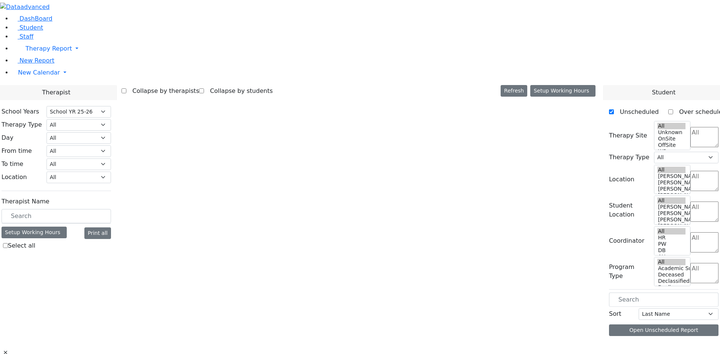
select select "212"
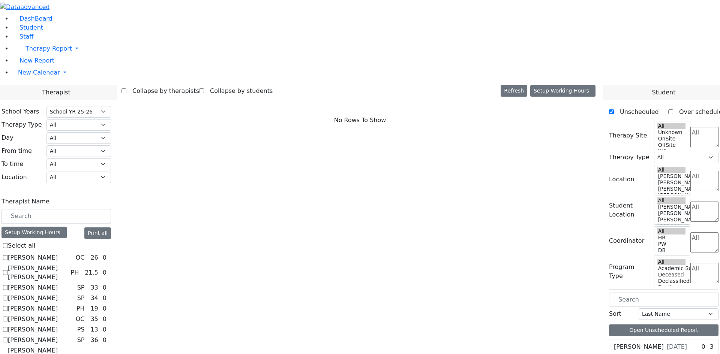
scroll to position [690, 0]
checkbox input "true"
select select "3"
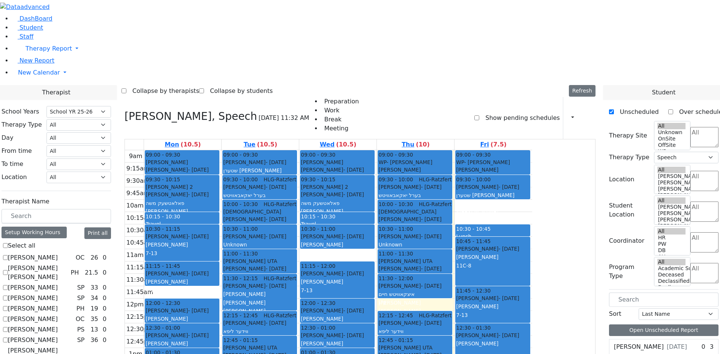
click at [687, 309] on select "Last Name First Name" at bounding box center [679, 315] width 80 height 12
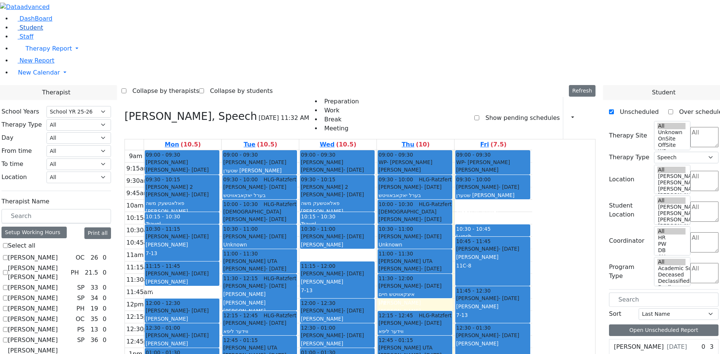
click at [43, 31] on link "Student" at bounding box center [27, 27] width 31 height 7
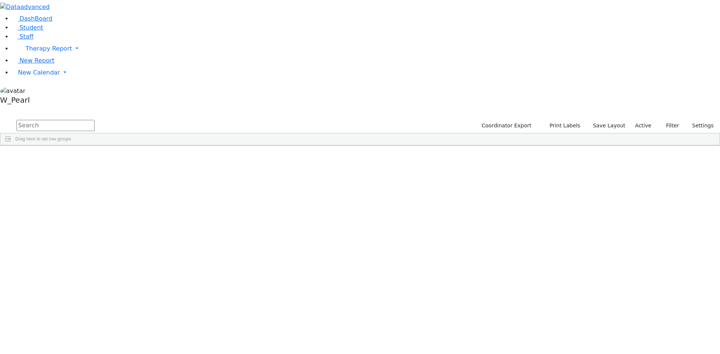
click at [95, 120] on input "text" at bounding box center [56, 125] width 78 height 11
type input "cha nove"
click at [96, 158] on div "Nove" at bounding box center [71, 163] width 47 height 11
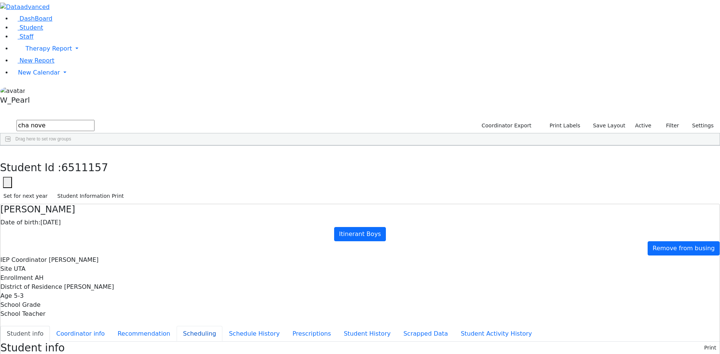
click at [195, 326] on button "Scheduling" at bounding box center [200, 334] width 46 height 16
click at [177, 326] on button "Recommendation" at bounding box center [144, 334] width 66 height 16
checkbox input "true"
click at [27, 76] on span "New Calendar" at bounding box center [39, 72] width 42 height 7
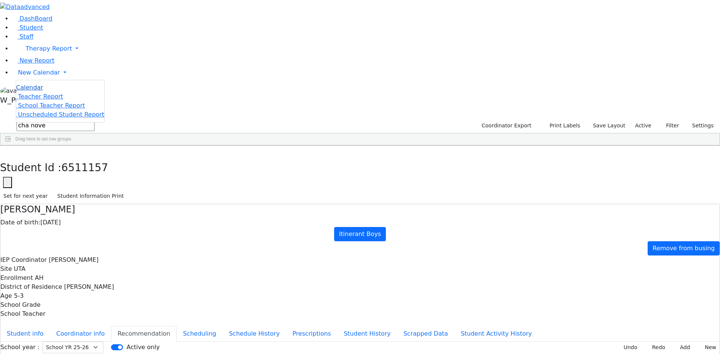
click at [35, 91] on span "Calendar" at bounding box center [29, 87] width 27 height 7
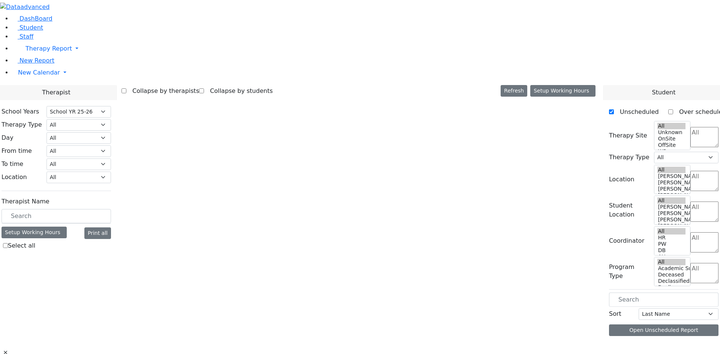
select select "212"
select select "3"
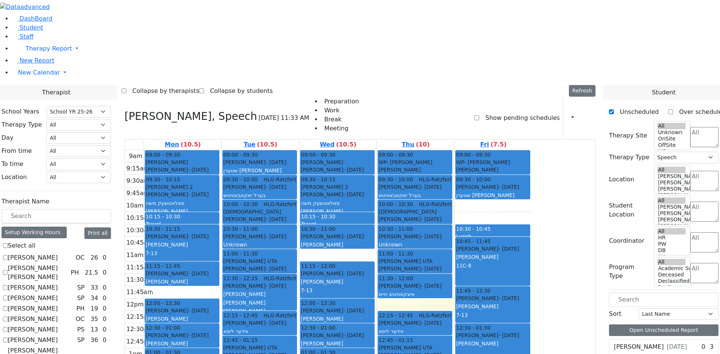
click at [201, 110] on h3 "[PERSON_NAME], Speech" at bounding box center [191, 116] width 133 height 13
click at [125, 110] on icon at bounding box center [125, 116] width 0 height 12
select select
checkbox input "false"
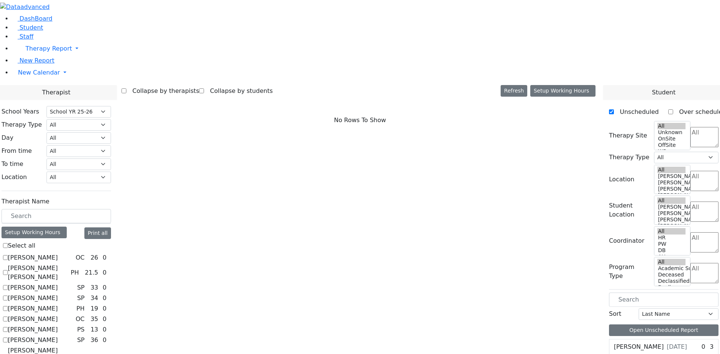
scroll to position [338, 0]
checkbox input "true"
select select "1"
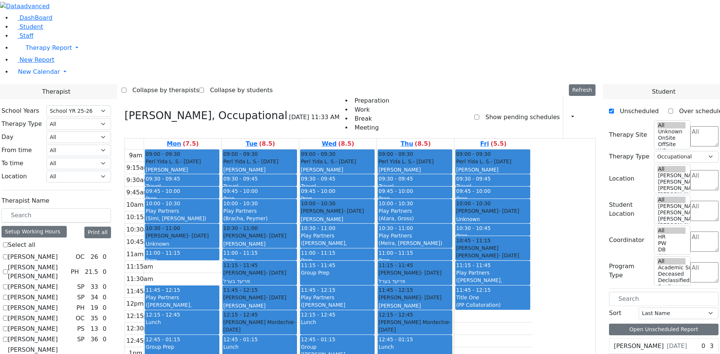
scroll to position [1, 0]
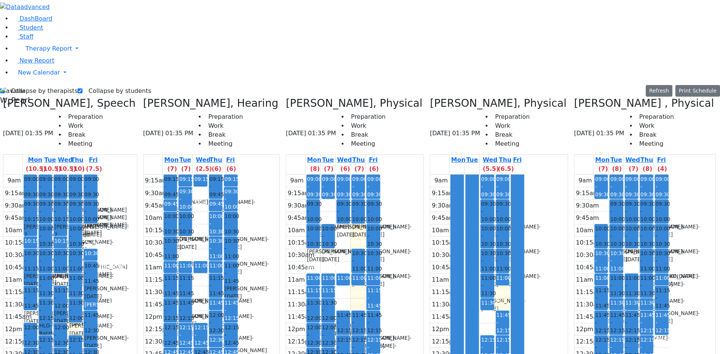
scroll to position [0, 133]
drag, startPoint x: 688, startPoint y: 217, endPoint x: 688, endPoint y: 223, distance: 5.6
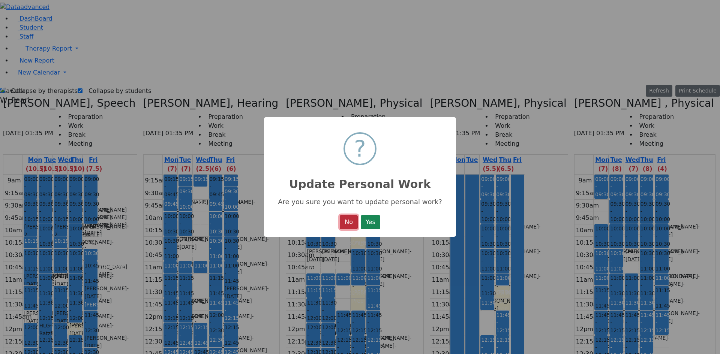
click at [353, 222] on button "No" at bounding box center [349, 222] width 18 height 14
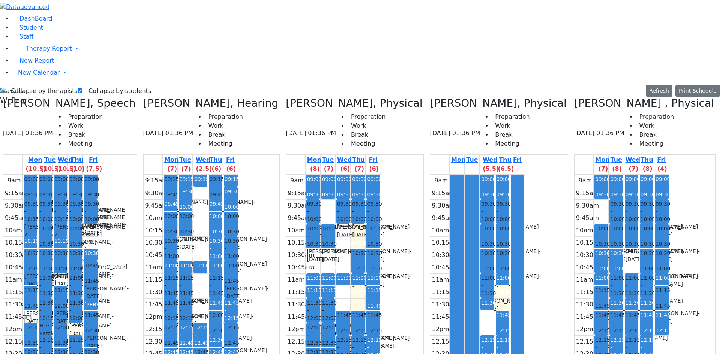
drag, startPoint x: 704, startPoint y: 159, endPoint x: 636, endPoint y: 165, distance: 67.7
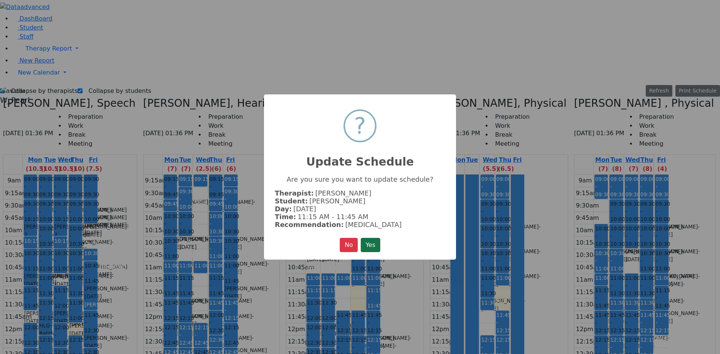
click at [372, 244] on button "Yes" at bounding box center [371, 245] width 20 height 14
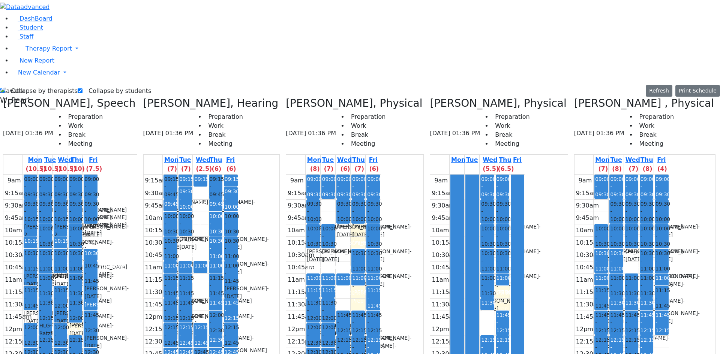
drag, startPoint x: 688, startPoint y: 209, endPoint x: 687, endPoint y: 221, distance: 11.6
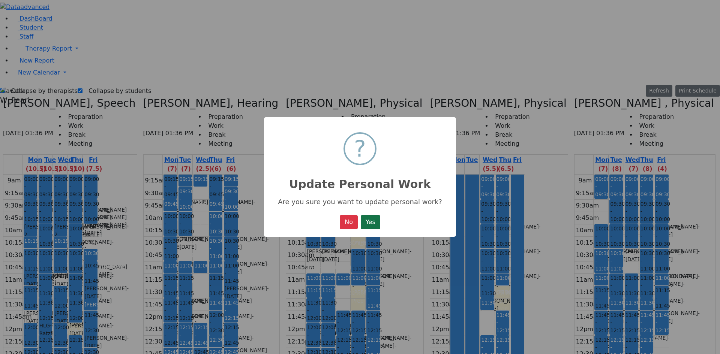
click at [375, 224] on button "Yes" at bounding box center [371, 222] width 20 height 14
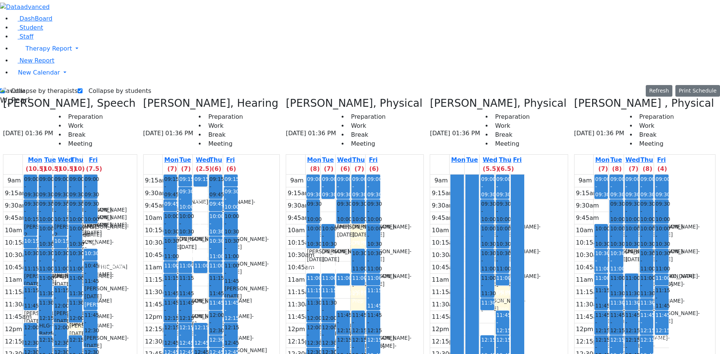
drag, startPoint x: 703, startPoint y: 185, endPoint x: 686, endPoint y: 200, distance: 22.0
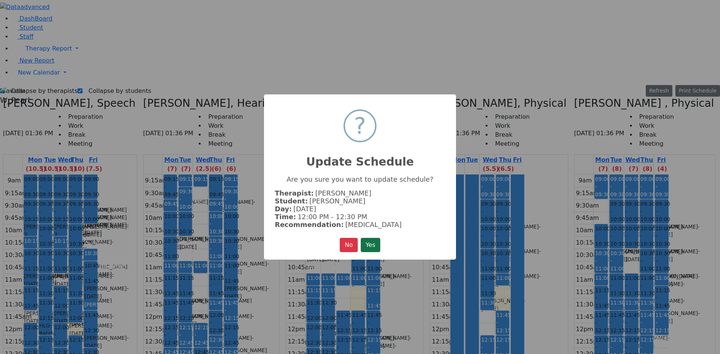
click at [371, 239] on button "Yes" at bounding box center [371, 245] width 20 height 14
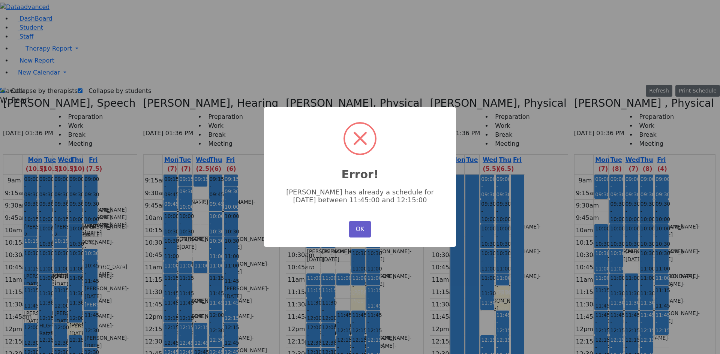
click at [368, 226] on button "OK" at bounding box center [360, 229] width 22 height 17
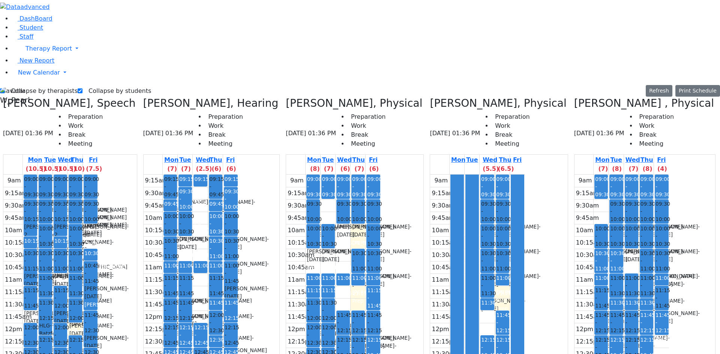
drag, startPoint x: 636, startPoint y: 163, endPoint x: 697, endPoint y: 159, distance: 60.9
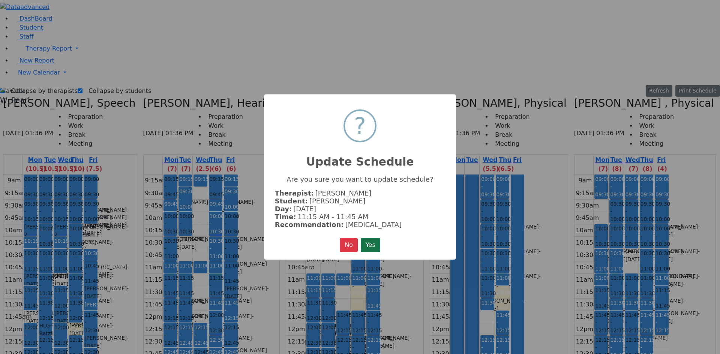
click at [380, 243] on button "Yes" at bounding box center [371, 245] width 20 height 14
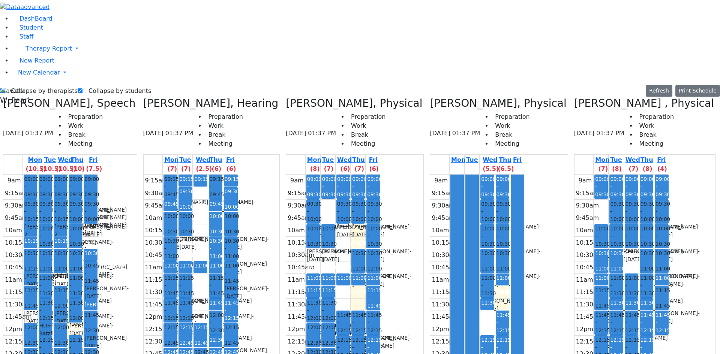
drag, startPoint x: 686, startPoint y: 223, endPoint x: 683, endPoint y: 216, distance: 8.2
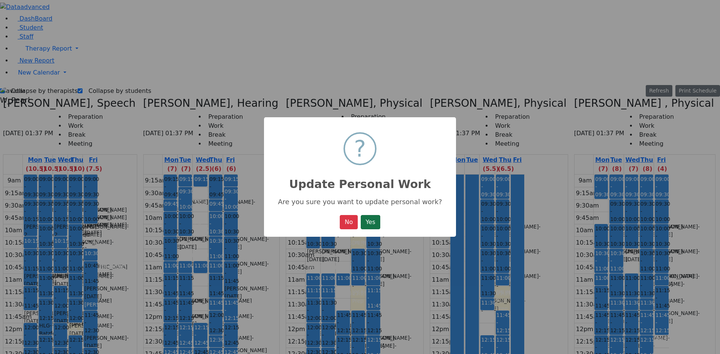
click at [374, 218] on button "Yes" at bounding box center [371, 222] width 20 height 14
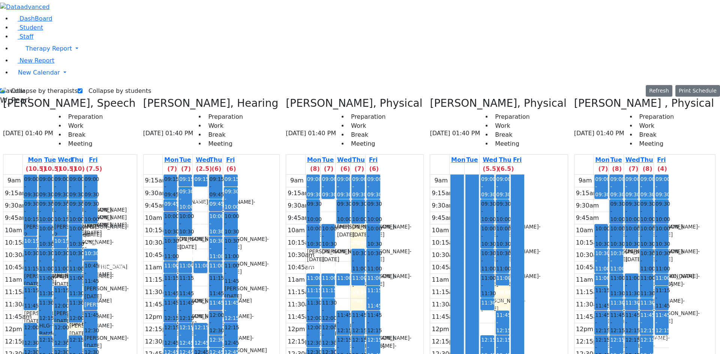
drag, startPoint x: 634, startPoint y: 162, endPoint x: 635, endPoint y: 172, distance: 9.4
drag, startPoint x: 632, startPoint y: 266, endPoint x: 631, endPoint y: 275, distance: 8.4
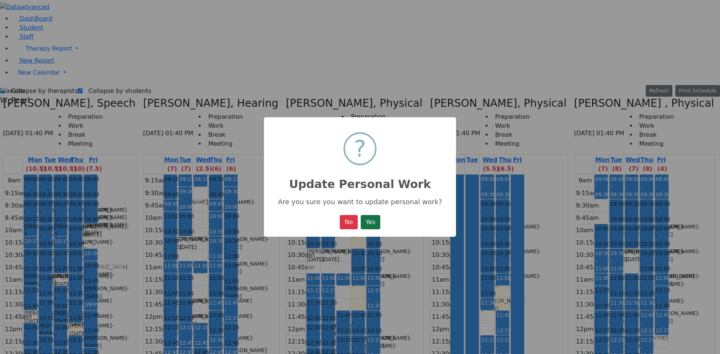
click at [372, 220] on button "Yes" at bounding box center [371, 222] width 20 height 14
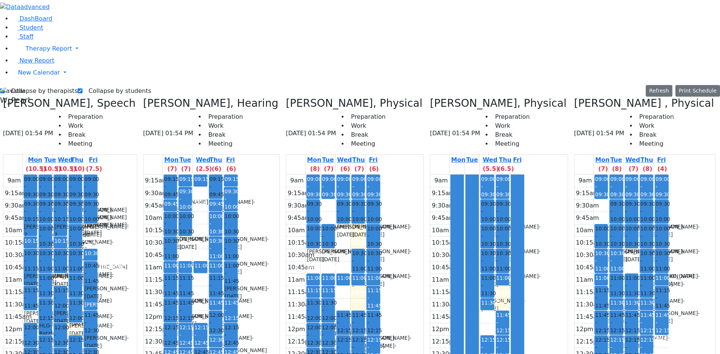
drag, startPoint x: 632, startPoint y: 218, endPoint x: 630, endPoint y: 226, distance: 8.8
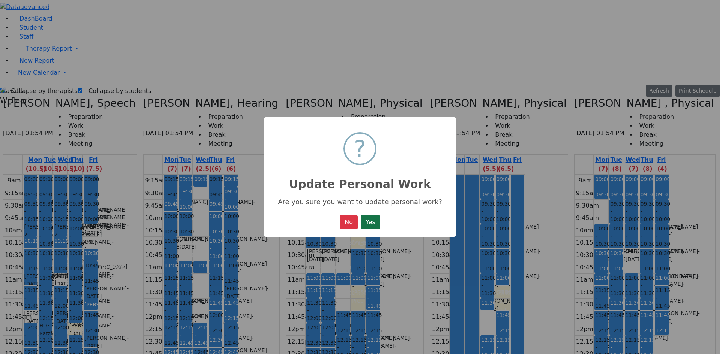
click at [374, 226] on button "Yes" at bounding box center [371, 222] width 20 height 14
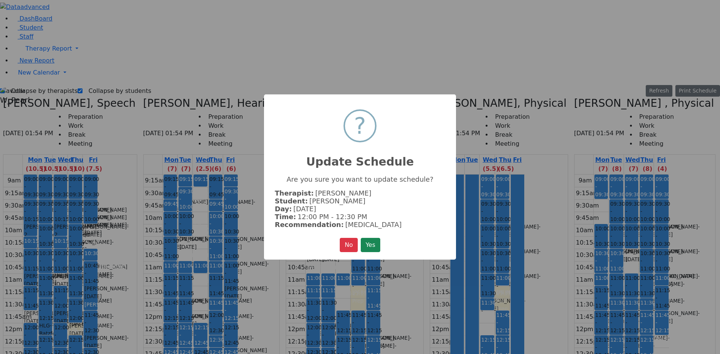
click at [369, 240] on button "Yes" at bounding box center [371, 245] width 20 height 14
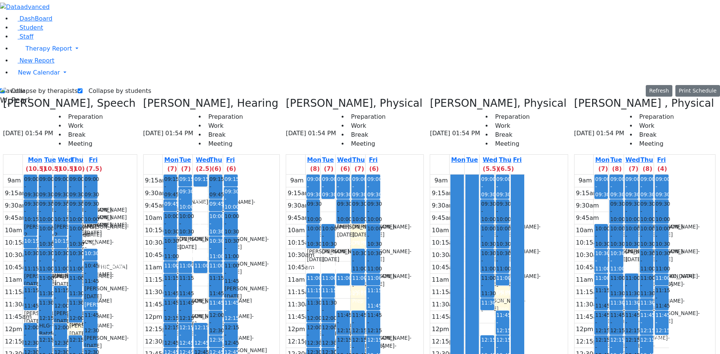
drag, startPoint x: 648, startPoint y: 204, endPoint x: 633, endPoint y: 172, distance: 34.9
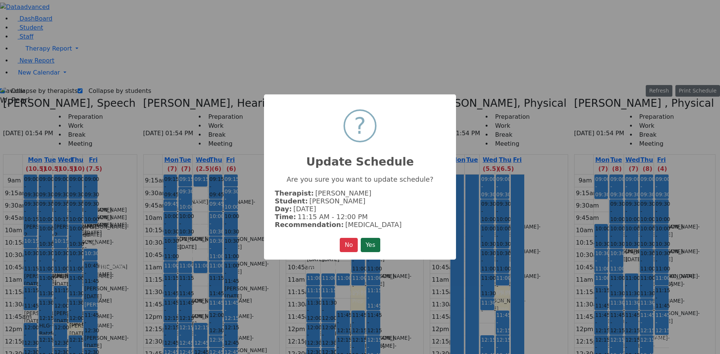
click at [366, 239] on button "Yes" at bounding box center [371, 245] width 20 height 14
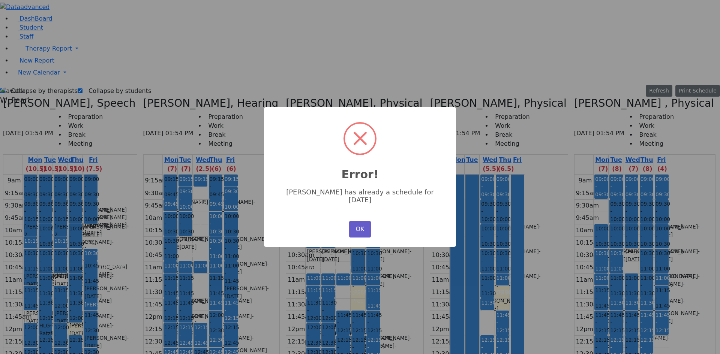
click at [353, 221] on button "OK" at bounding box center [360, 229] width 22 height 17
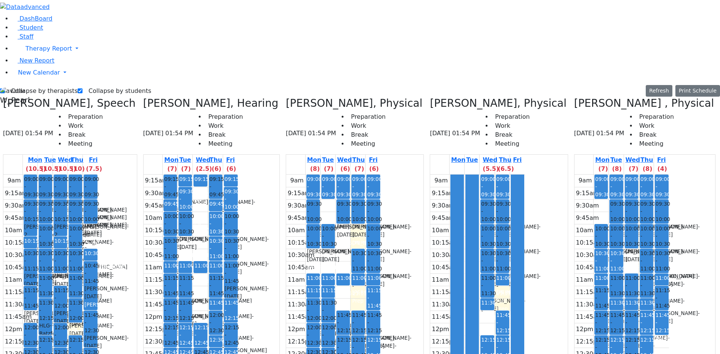
drag, startPoint x: 639, startPoint y: 193, endPoint x: 638, endPoint y: 186, distance: 7.2
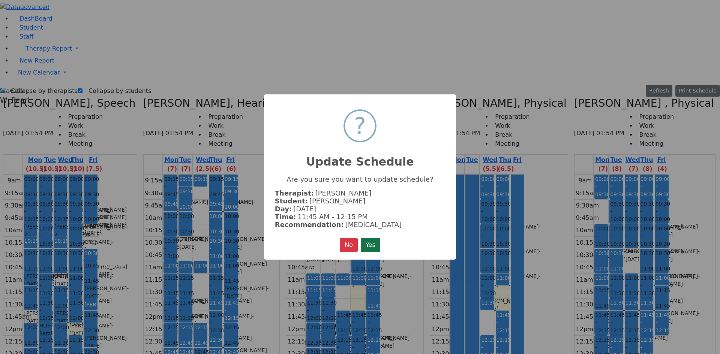
drag, startPoint x: 375, startPoint y: 242, endPoint x: 391, endPoint y: 242, distance: 16.1
click at [375, 242] on button "Yes" at bounding box center [371, 245] width 20 height 14
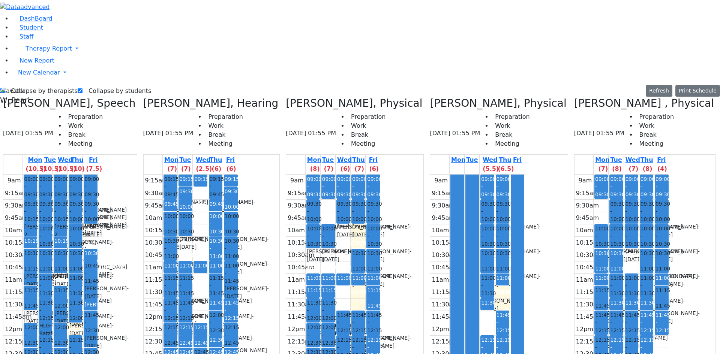
drag, startPoint x: 630, startPoint y: 218, endPoint x: 631, endPoint y: 212, distance: 5.3
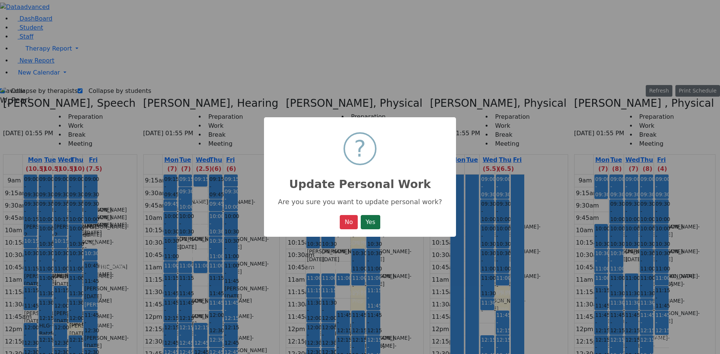
click at [370, 221] on button "Yes" at bounding box center [371, 222] width 20 height 14
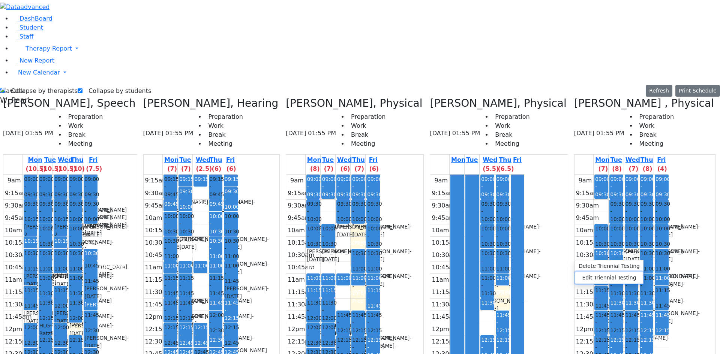
click at [619, 273] on button "Edit Triennial Testing" at bounding box center [609, 278] width 68 height 12
select select "1"
select select "13:00:00"
select select "14:45:00"
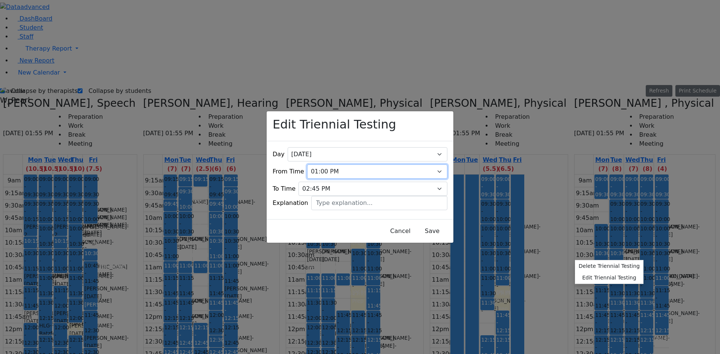
click at [335, 165] on select "07:00 AM 07:15 AM 07:30 AM 07:45 AM 08:00 AM 08:15 AM 08:30 AM 08:45 AM 09:00 A…" at bounding box center [377, 172] width 140 height 14
select select "12:45:00"
click at [312, 165] on select "07:00 AM 07:15 AM 07:30 AM 07:45 AM 08:00 AM 08:15 AM 08:30 AM 08:45 AM 09:00 A…" at bounding box center [377, 172] width 140 height 14
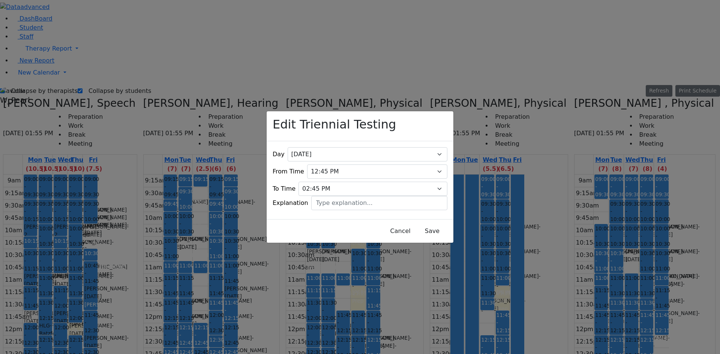
click at [426, 214] on div "Day All Monday Tuesday Wednesday Thursday Friday From Time 07:00 AM 07:15 AM 07…" at bounding box center [360, 180] width 187 height 78
click at [422, 224] on button "Save" at bounding box center [432, 231] width 33 height 14
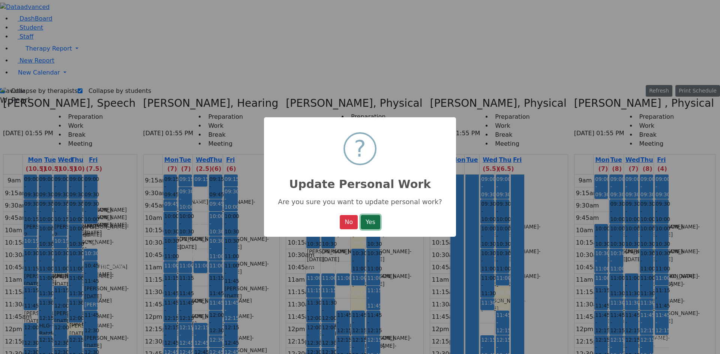
click at [375, 227] on button "Yes" at bounding box center [371, 222] width 20 height 14
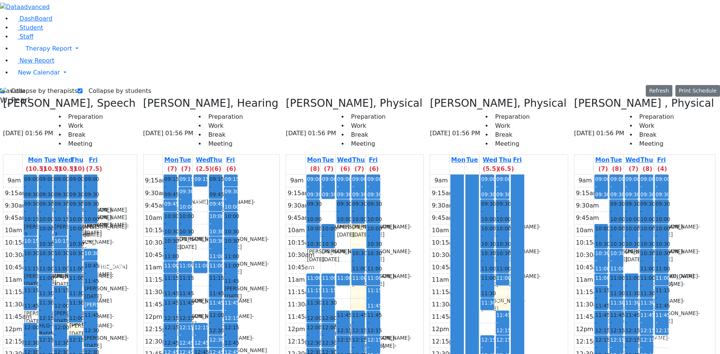
scroll to position [0, 0]
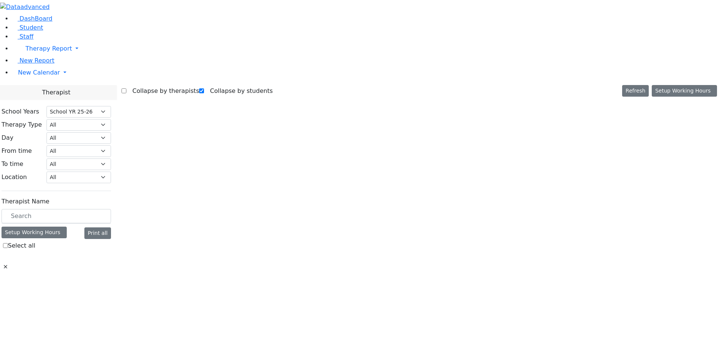
select select "212"
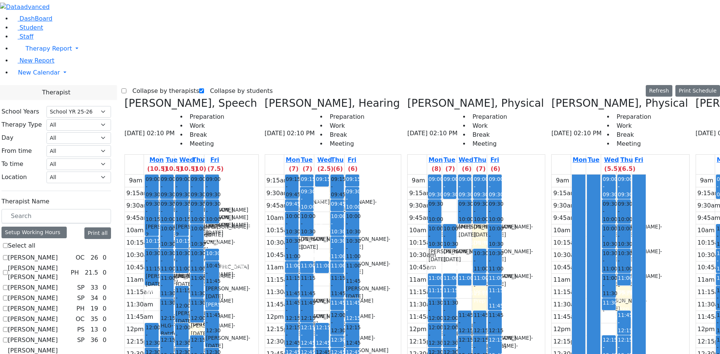
click at [176, 250] on span "10:30 - 11:00" at bounding box center [168, 261] width 15 height 23
click at [146, 85] on label "Collapse by therapists" at bounding box center [162, 91] width 73 height 12
click at [126, 89] on input "Collapse by therapists" at bounding box center [124, 91] width 5 height 5
checkbox input "true"
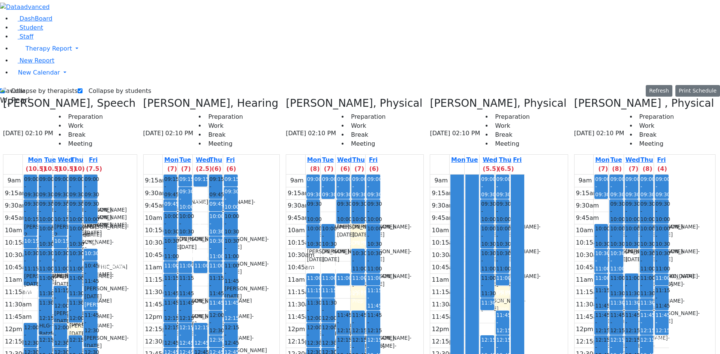
click at [98, 198] on div "9am 9:15am 9:30am 9:45am 10am 10:15am 10:30am 10:45am 11am 11:15am 11:30am 11:4…" at bounding box center [50, 323] width 95 height 297
click at [57, 175] on div "9am 9:15am 9:30am 9:45am 10am 10:15am 10:30am 10:45am 11am 11:15am 11:30am 11:4…" at bounding box center [50, 323] width 95 height 297
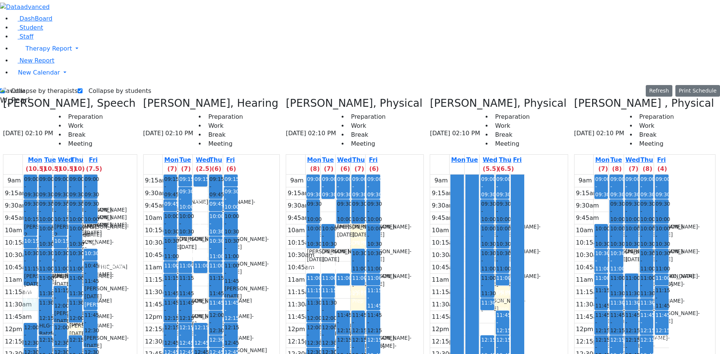
click at [98, 175] on div "9am 9:15am 9:30am 9:45am 10am 10:15am 10:30am 10:45am 11am 11:15am 11:30am 11:4…" at bounding box center [50, 323] width 95 height 297
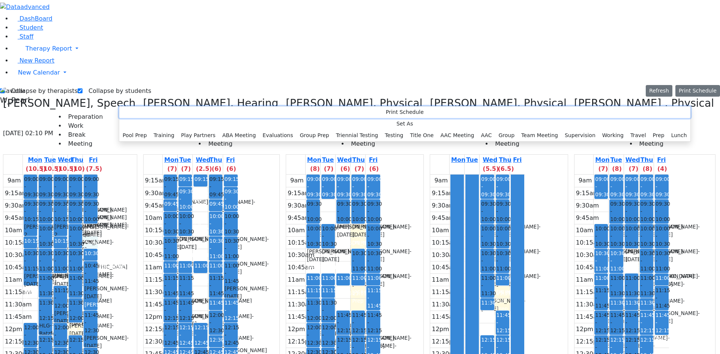
click at [141, 115] on button "Print Schedule" at bounding box center [404, 113] width 571 height 12
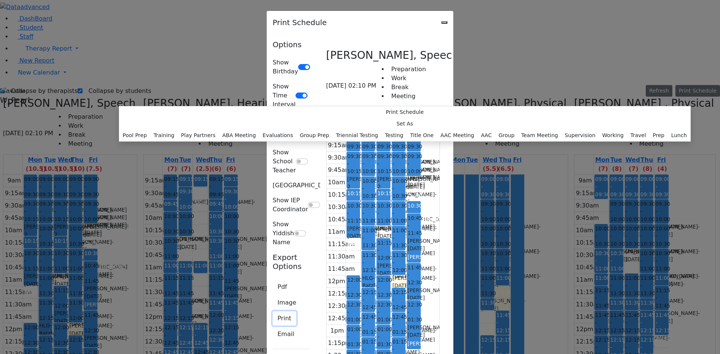
click at [273, 312] on button "Print" at bounding box center [285, 319] width 24 height 14
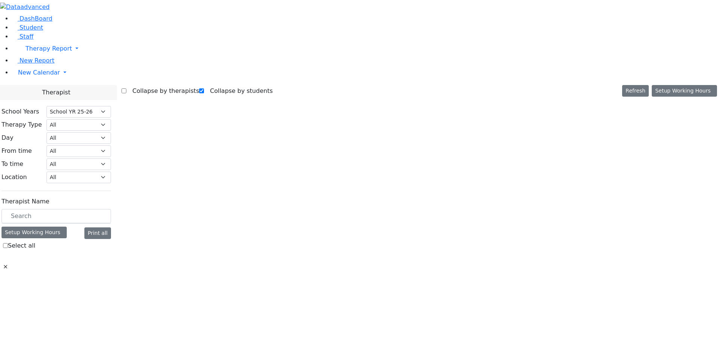
select select "212"
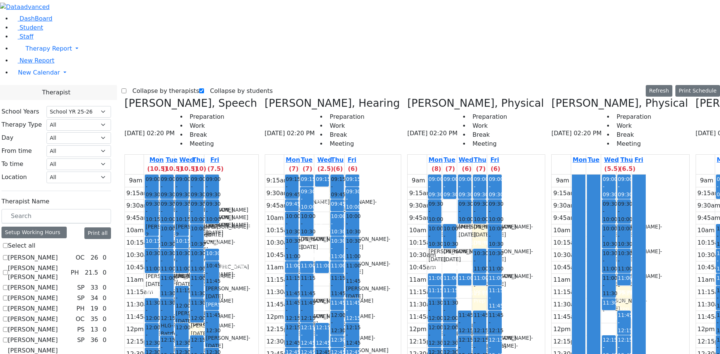
click at [148, 85] on label "Collapse by therapists" at bounding box center [162, 91] width 73 height 12
click at [126, 89] on input "Collapse by therapists" at bounding box center [124, 91] width 5 height 5
checkbox input "true"
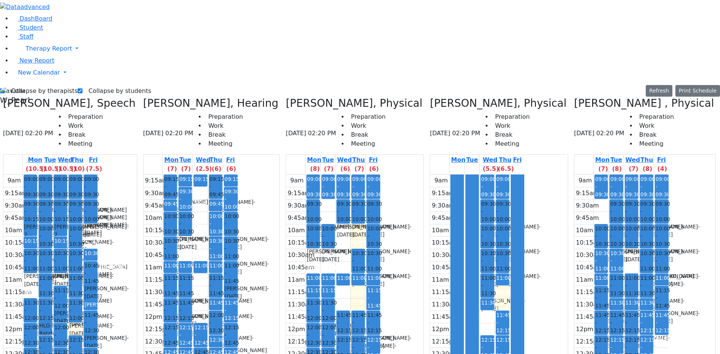
scroll to position [0, 133]
click at [12, 25] on use at bounding box center [12, 25] width 0 height 0
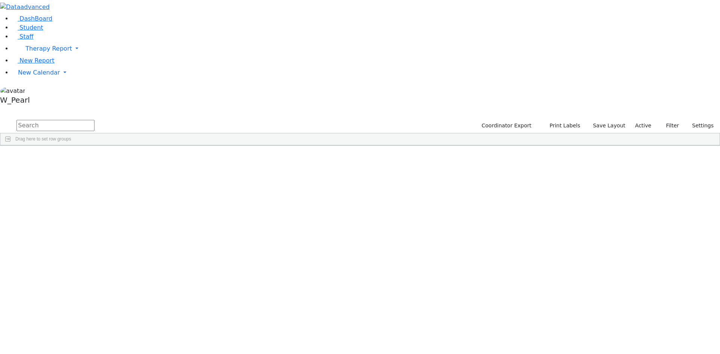
click at [96, 158] on div "[PERSON_NAME]" at bounding box center [71, 163] width 47 height 11
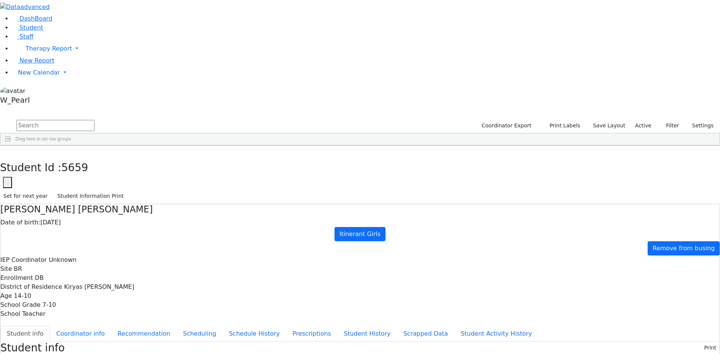
scroll to position [18, 0]
click at [11, 146] on button "button" at bounding box center [5, 154] width 11 height 16
click at [59, 80] on link "New Calendar" at bounding box center [366, 72] width 708 height 15
click at [42, 92] on link "Calendar" at bounding box center [29, 87] width 27 height 9
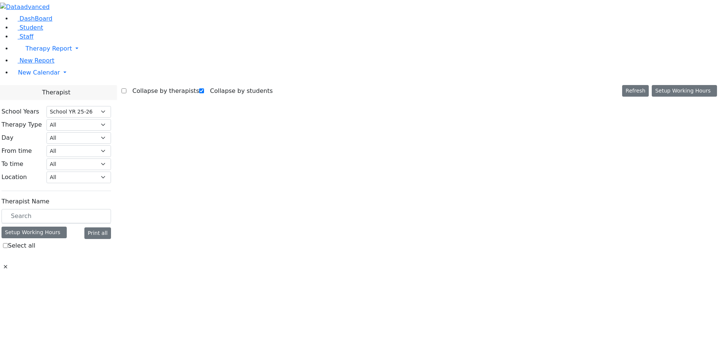
select select "212"
